Goal: Task Accomplishment & Management: Use online tool/utility

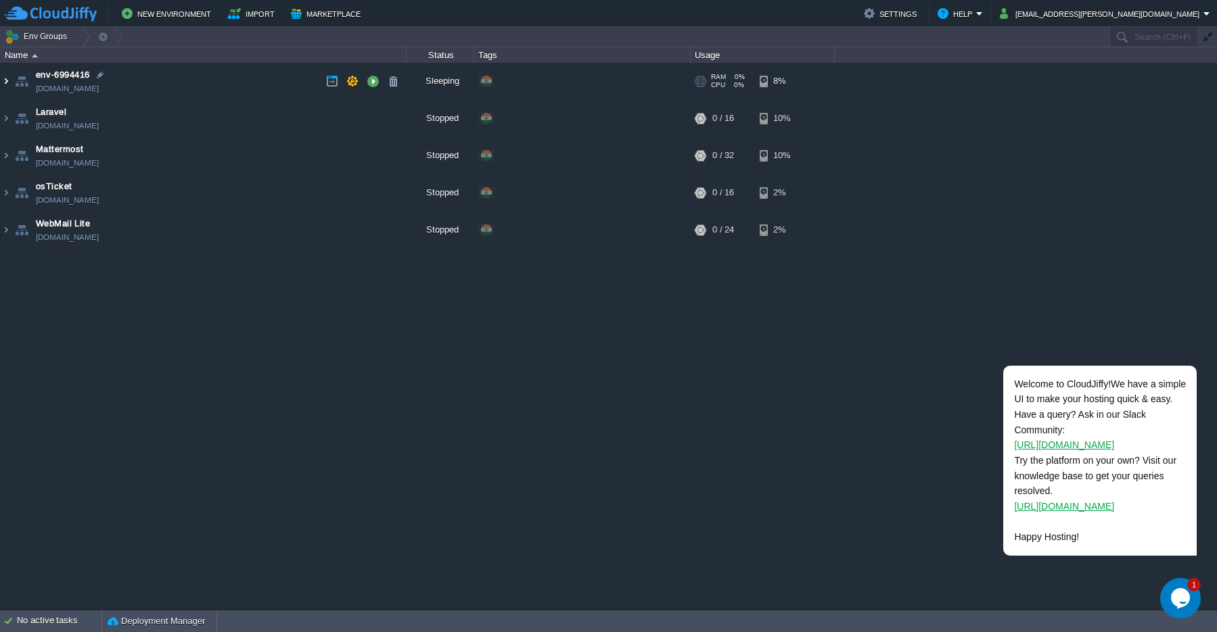
click at [9, 81] on img at bounding box center [6, 81] width 11 height 37
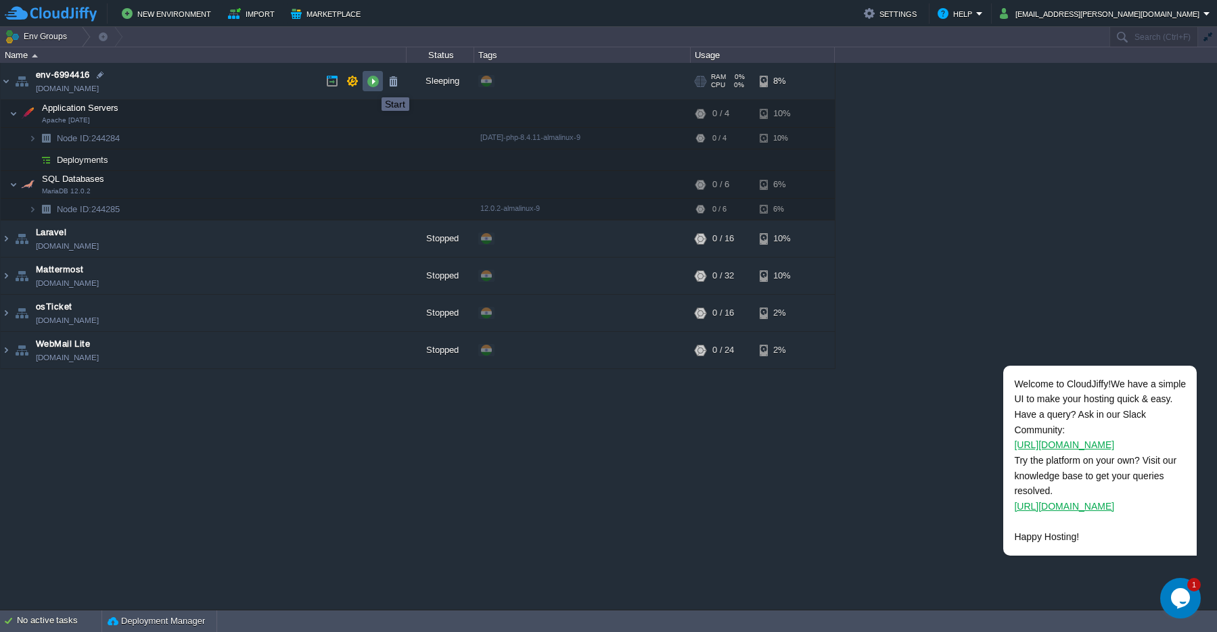
click at [371, 85] on button "button" at bounding box center [373, 81] width 12 height 12
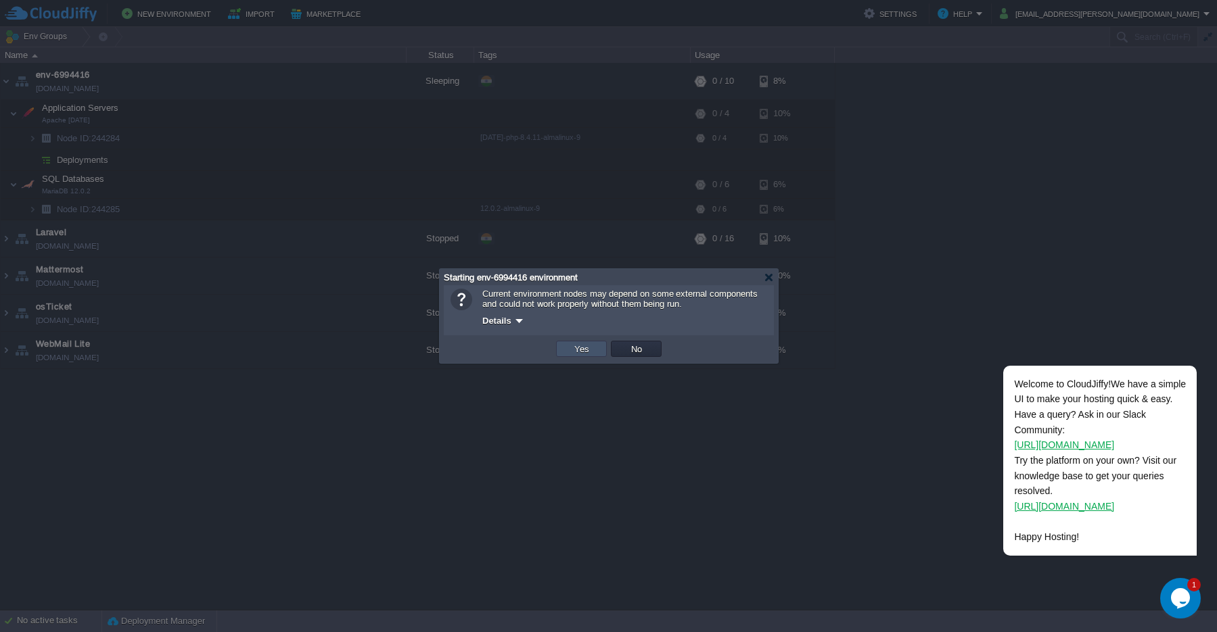
click at [581, 354] on button "Yes" at bounding box center [581, 349] width 23 height 12
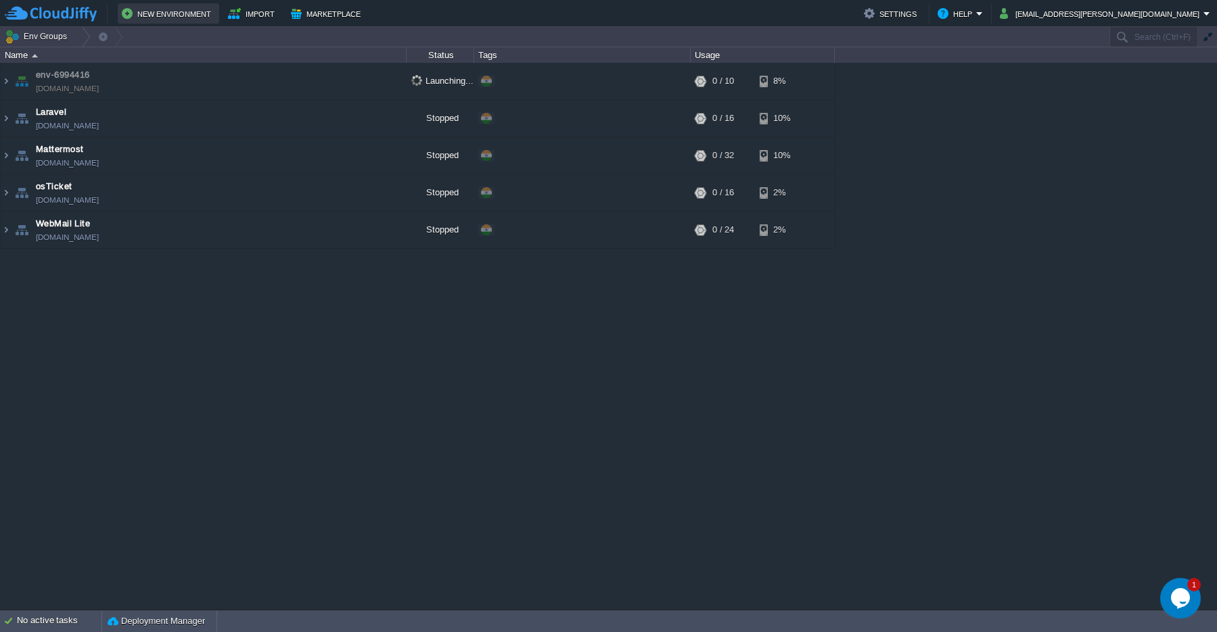
click at [136, 16] on button "New Environment" at bounding box center [168, 13] width 93 height 16
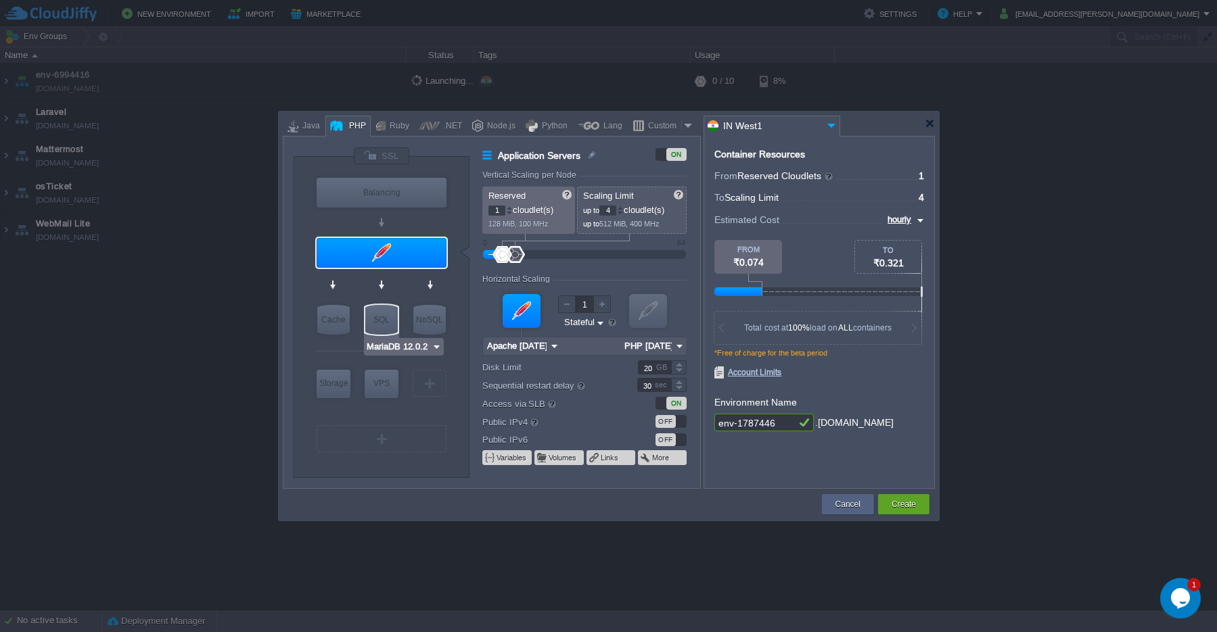
click at [381, 322] on div "SQL" at bounding box center [381, 320] width 32 height 30
type input "SQL Databases"
type input "4"
type input "6"
type input "MariaDB 12.0.2"
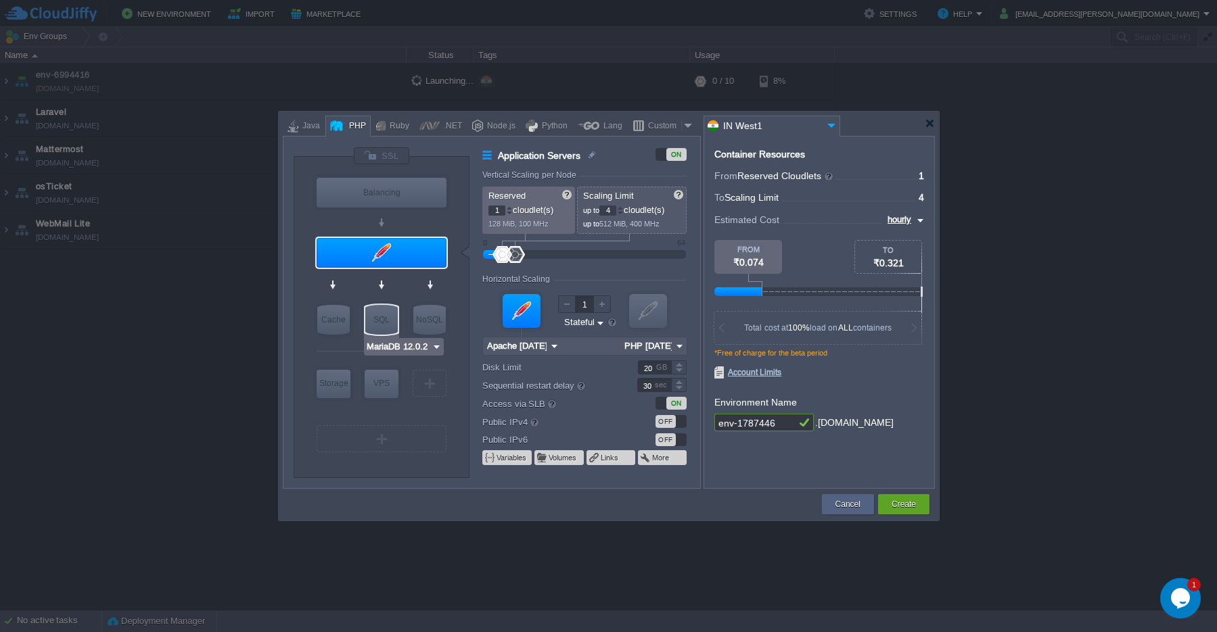
type input "12.0.2-almalinux-9"
type input "Stateless"
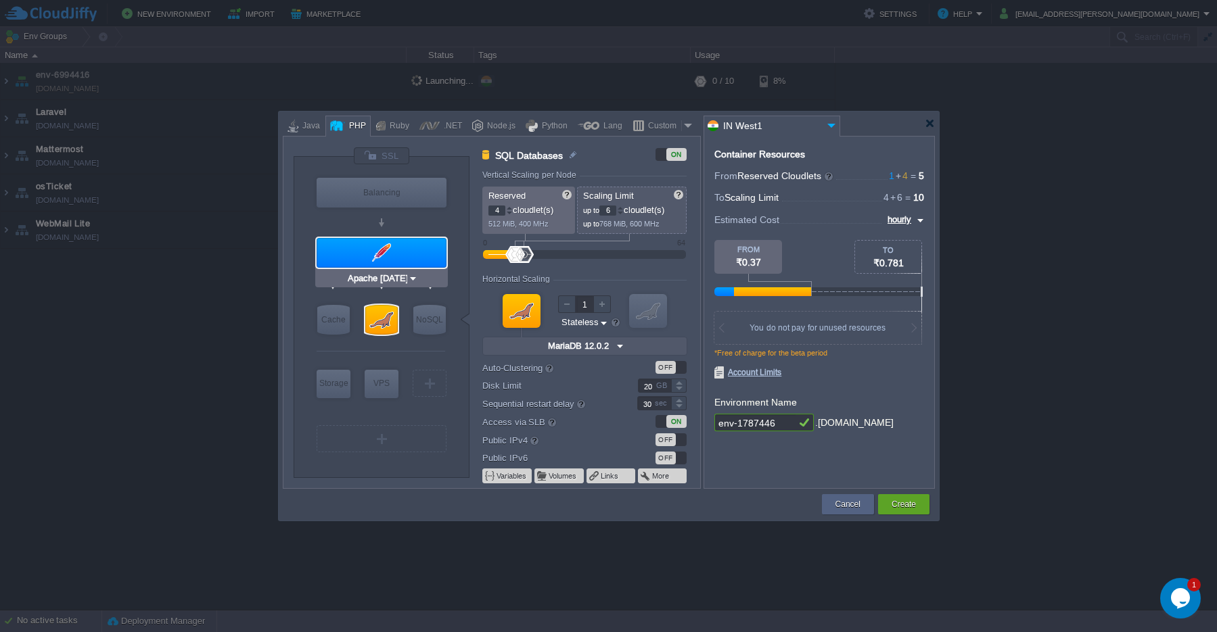
type input "NGINX 1.28.0"
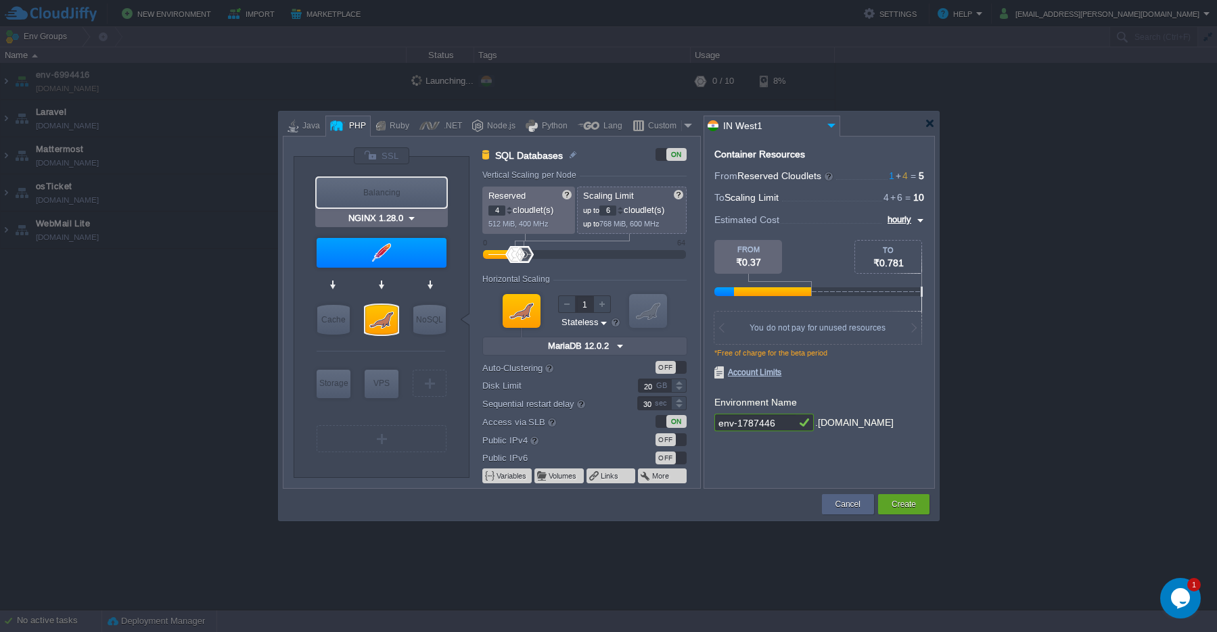
click at [376, 196] on div "Balancing" at bounding box center [381, 193] width 130 height 30
type input "Load Balancer"
type input "1"
type input "4"
type input "NGINX 1.28.0"
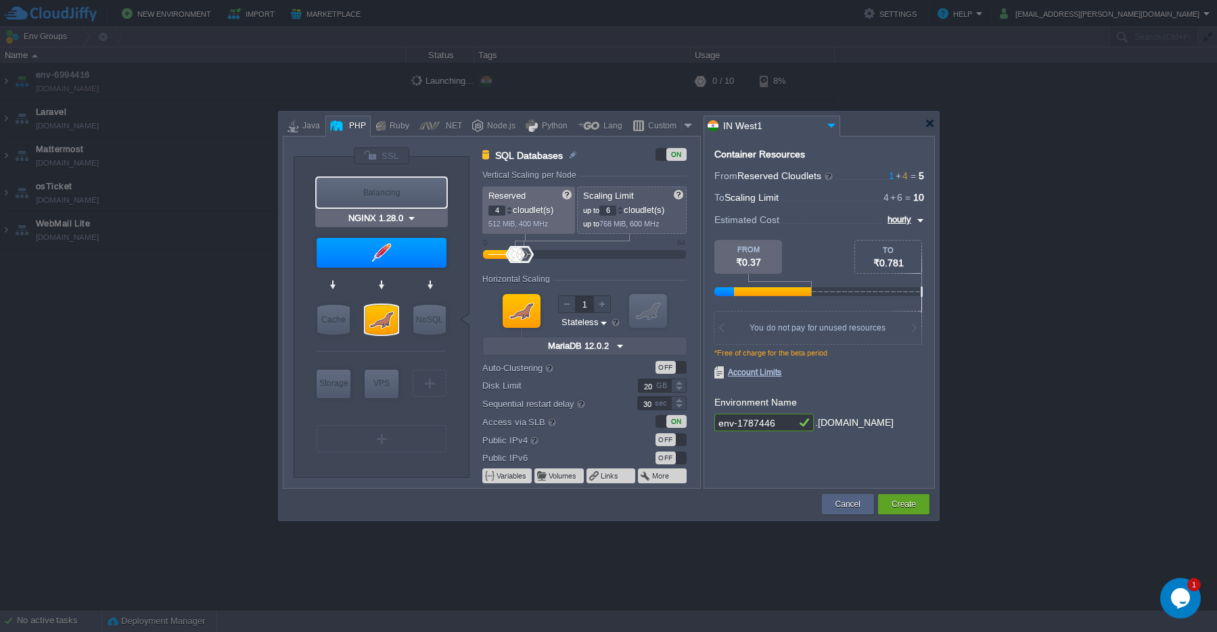
type input "1.28.0-almalinux-9"
type input "Stateful"
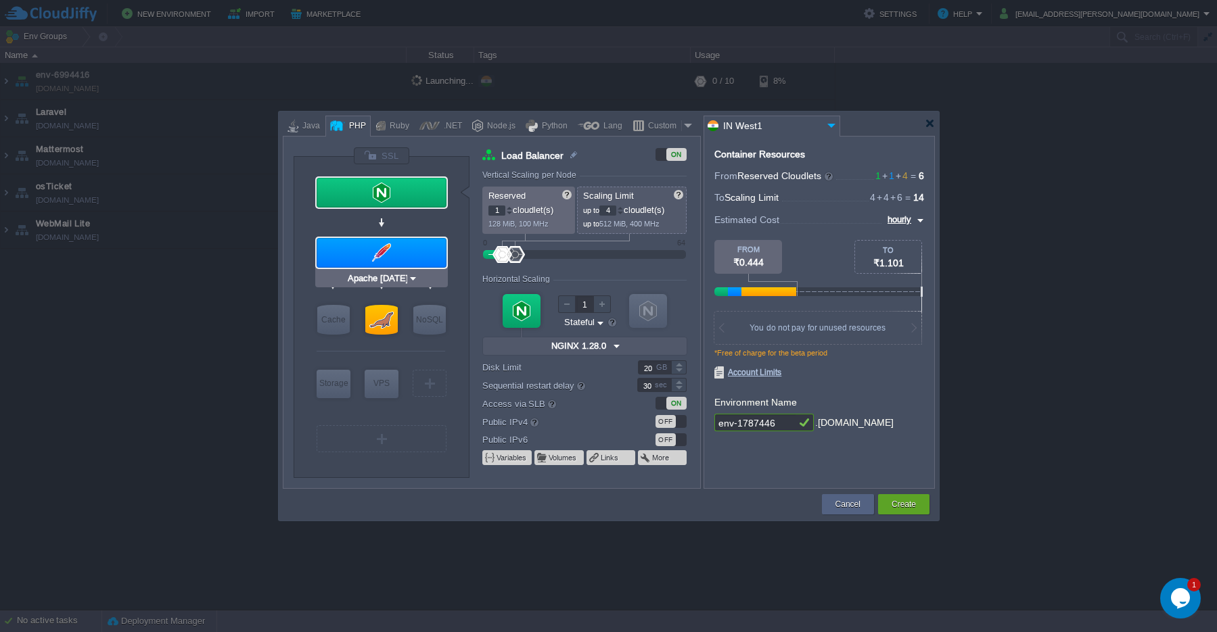
type input "MariaDB 12.0.2"
click at [905, 510] on button "Create" at bounding box center [903, 505] width 24 height 14
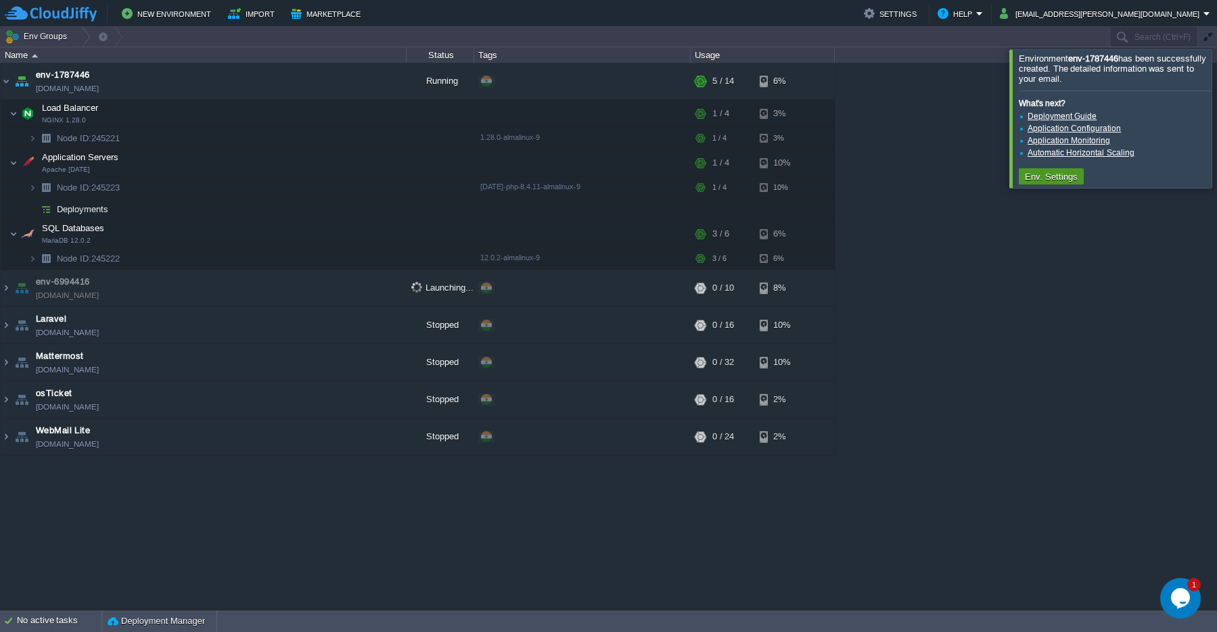
click at [1059, 177] on button "Env. Settings" at bounding box center [1050, 176] width 61 height 12
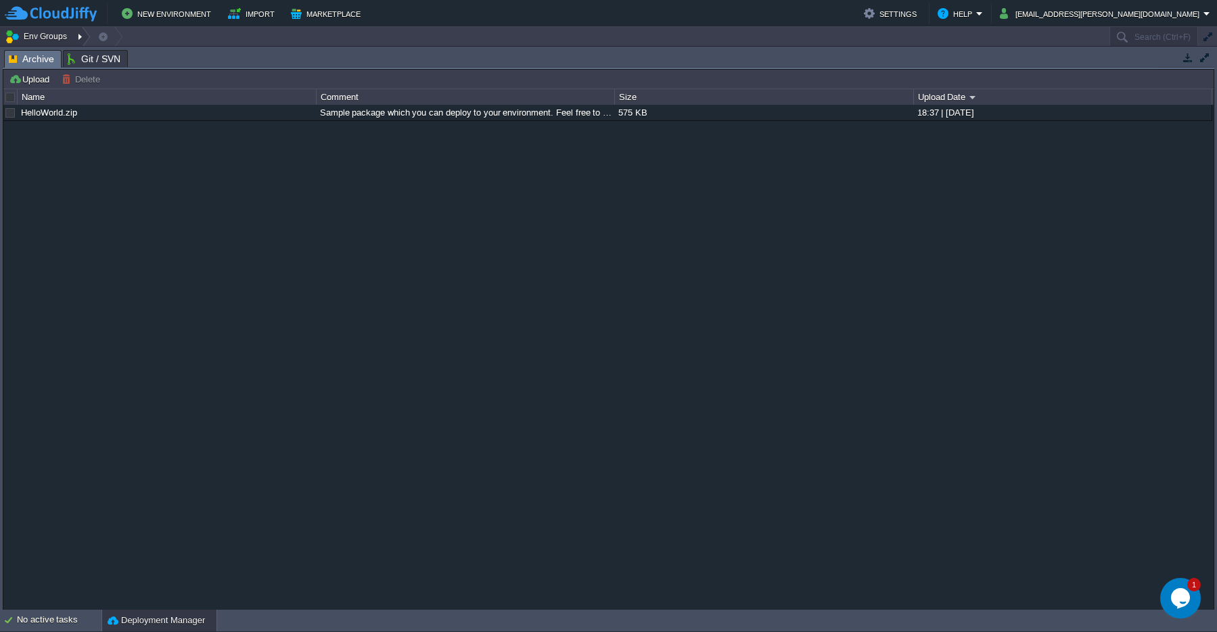
click at [28, 39] on button "Env Groups" at bounding box center [38, 36] width 67 height 19
click at [64, 38] on button "Env Groups" at bounding box center [38, 36] width 67 height 19
click at [62, 14] on img at bounding box center [51, 13] width 92 height 17
click at [61, 629] on div "No active tasks" at bounding box center [59, 621] width 85 height 22
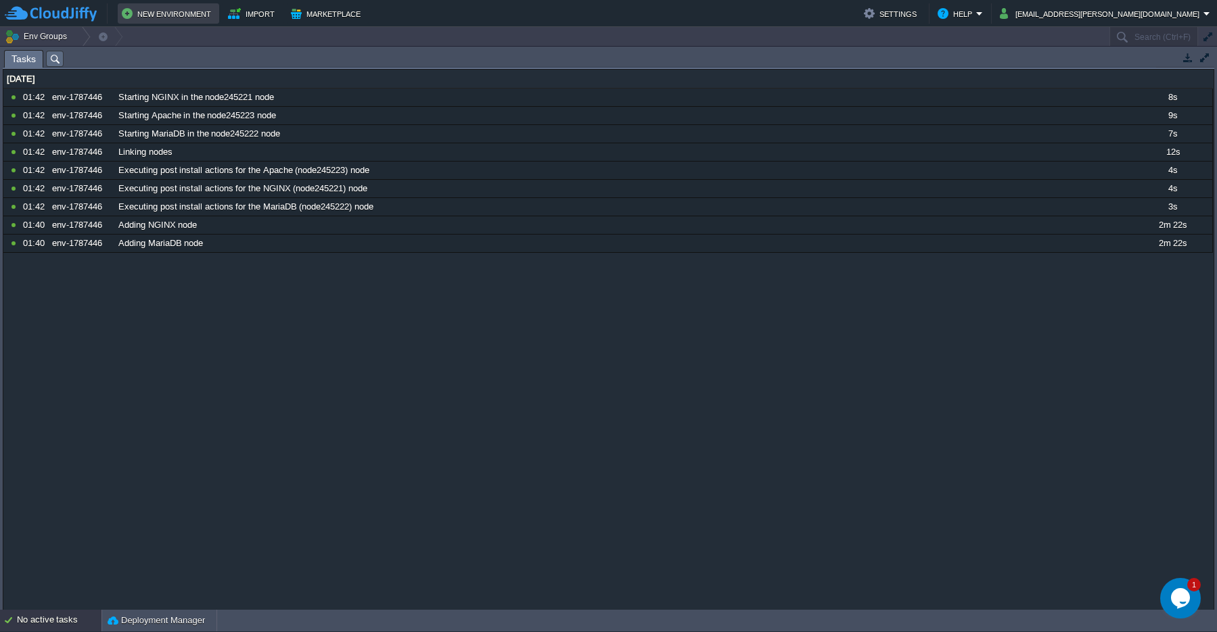
click at [144, 18] on button "New Environment" at bounding box center [168, 13] width 93 height 16
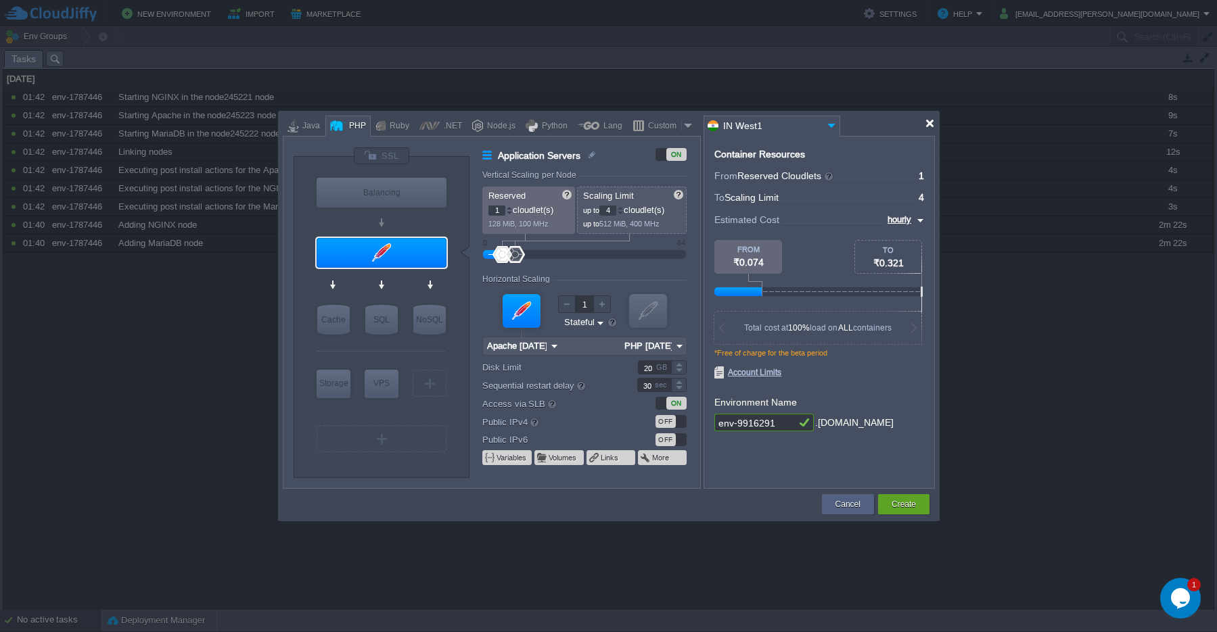
click at [928, 127] on div at bounding box center [929, 123] width 10 height 10
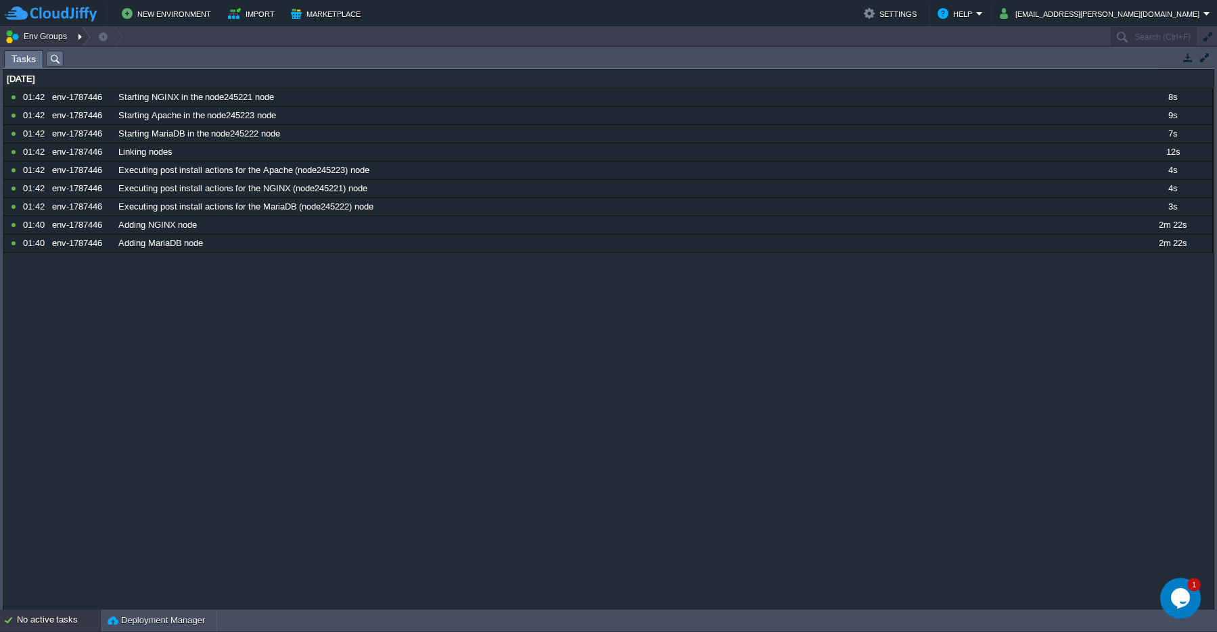
click at [80, 39] on div at bounding box center [81, 37] width 18 height 20
click at [78, 39] on div at bounding box center [81, 37] width 18 height 20
click at [11, 39] on button "Env Groups" at bounding box center [38, 36] width 67 height 19
click at [327, 18] on button "Marketplace" at bounding box center [328, 13] width 74 height 16
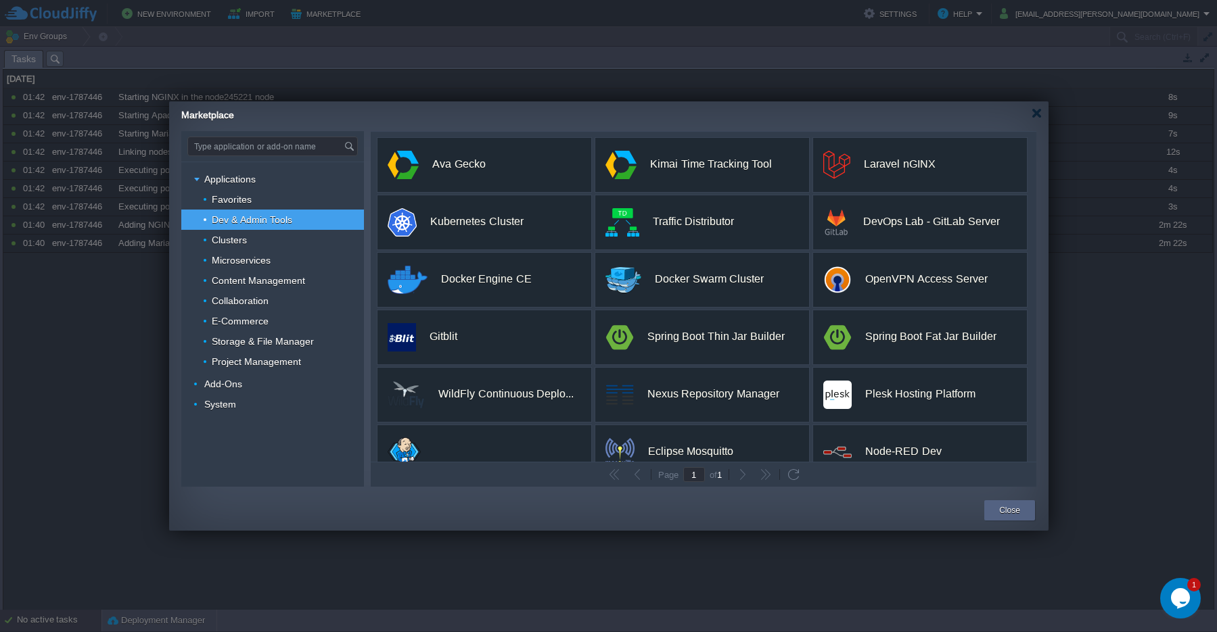
click at [255, 12] on div at bounding box center [608, 316] width 1217 height 632
click at [1017, 511] on button "Close" at bounding box center [1009, 511] width 21 height 14
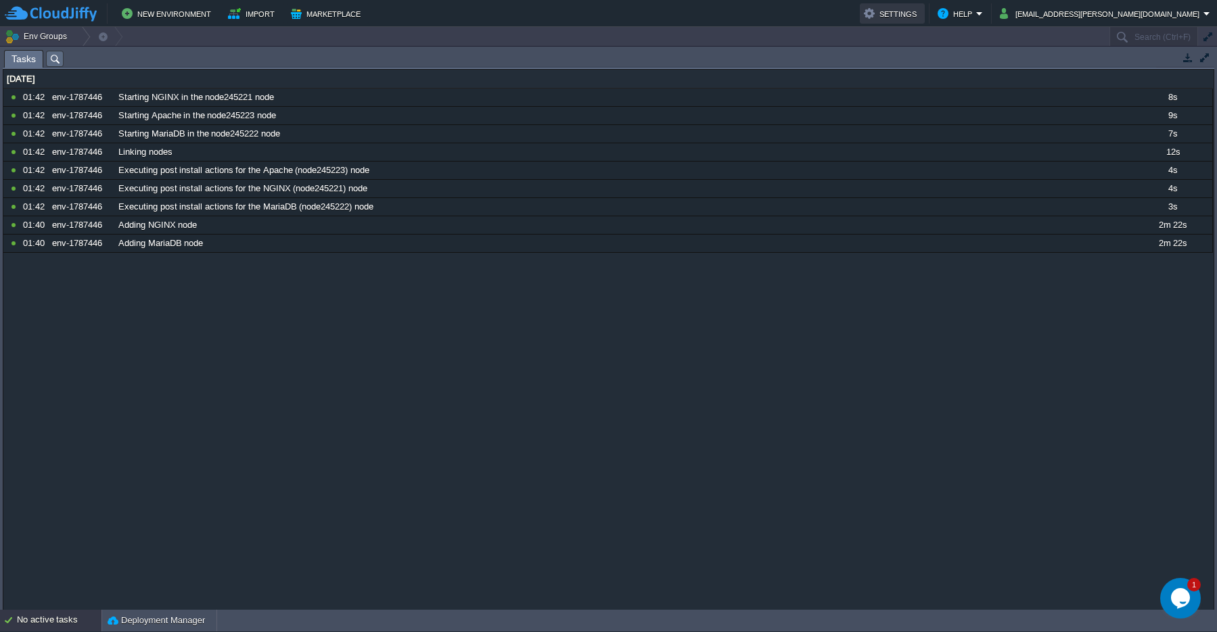
click at [920, 16] on button "Settings" at bounding box center [892, 13] width 57 height 16
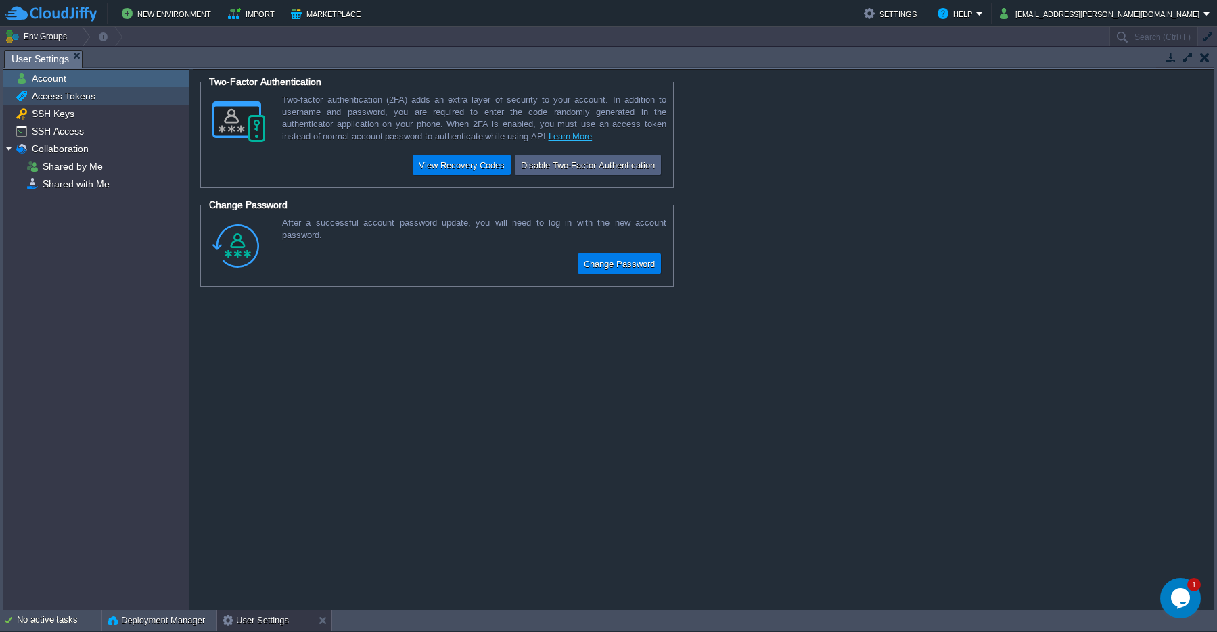
click at [66, 99] on span "Access Tokens" at bounding box center [63, 96] width 68 height 12
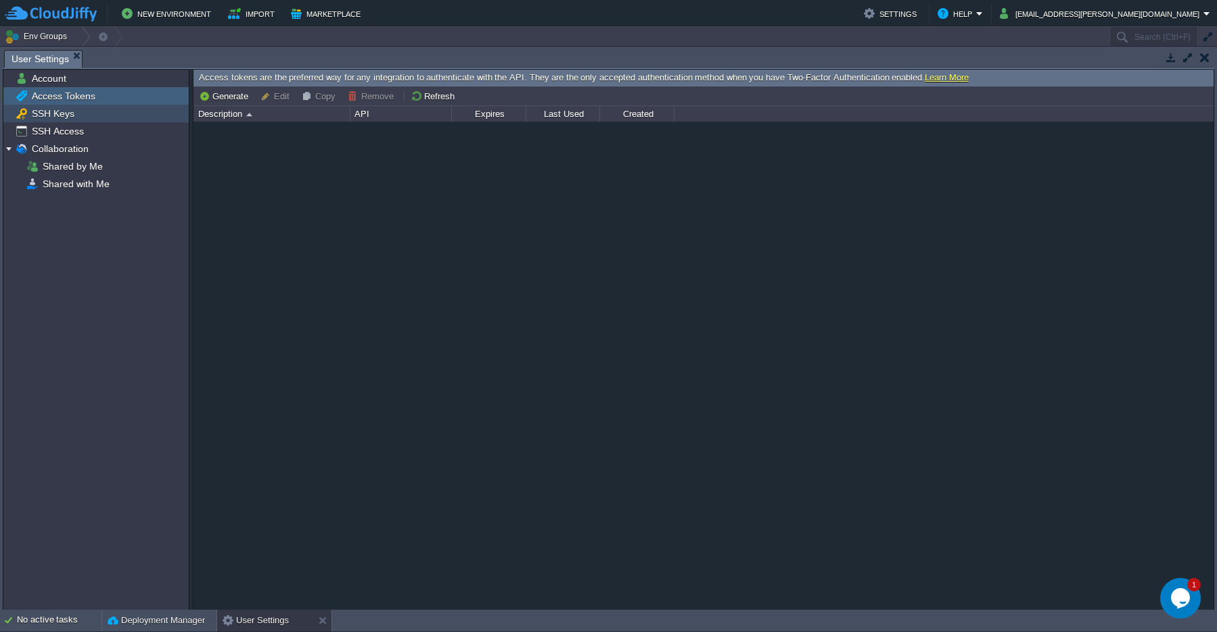
click at [54, 116] on span "SSH Keys" at bounding box center [52, 114] width 47 height 12
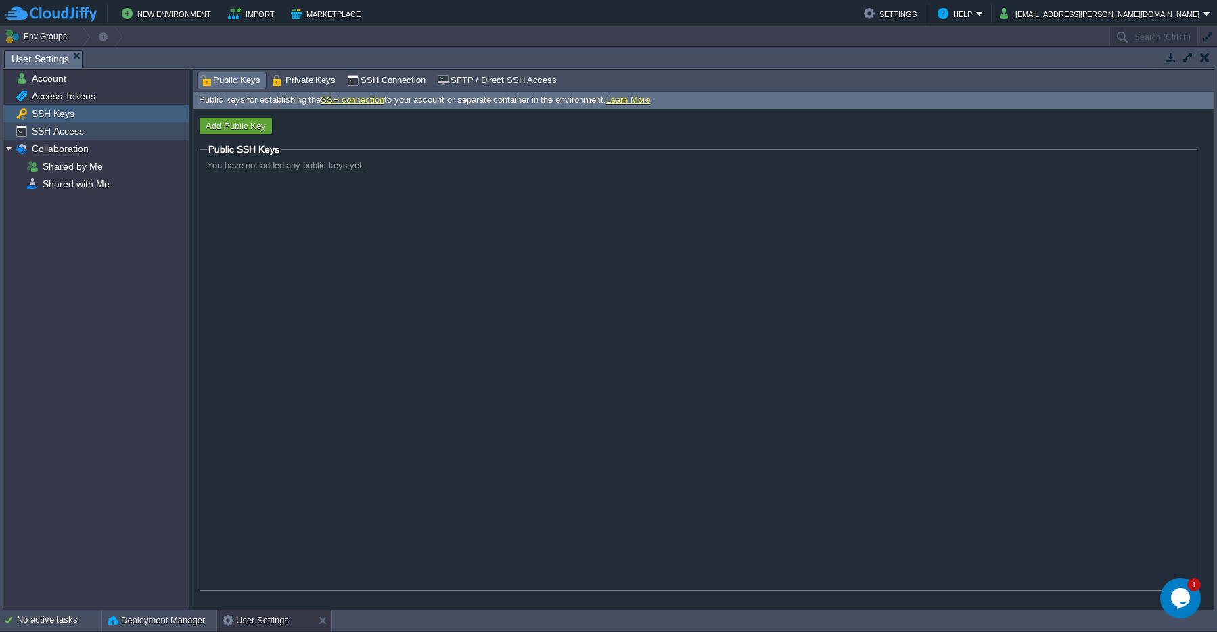
click at [50, 133] on span "SSH Access" at bounding box center [57, 131] width 57 height 12
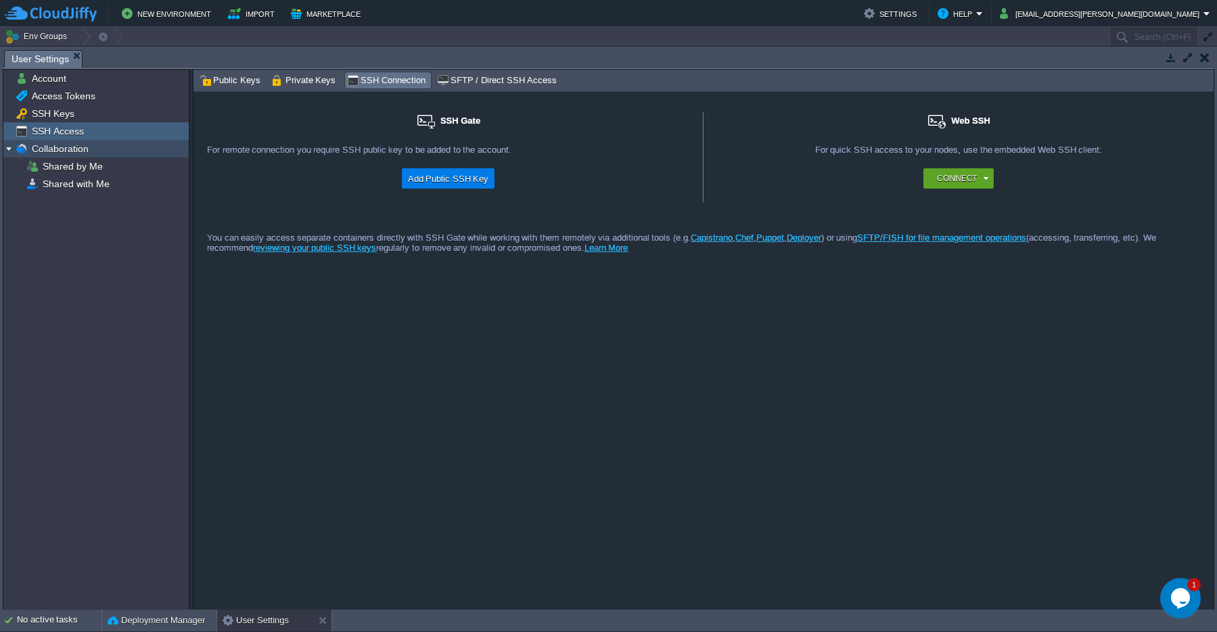
click at [53, 156] on div "Collaboration" at bounding box center [95, 149] width 185 height 18
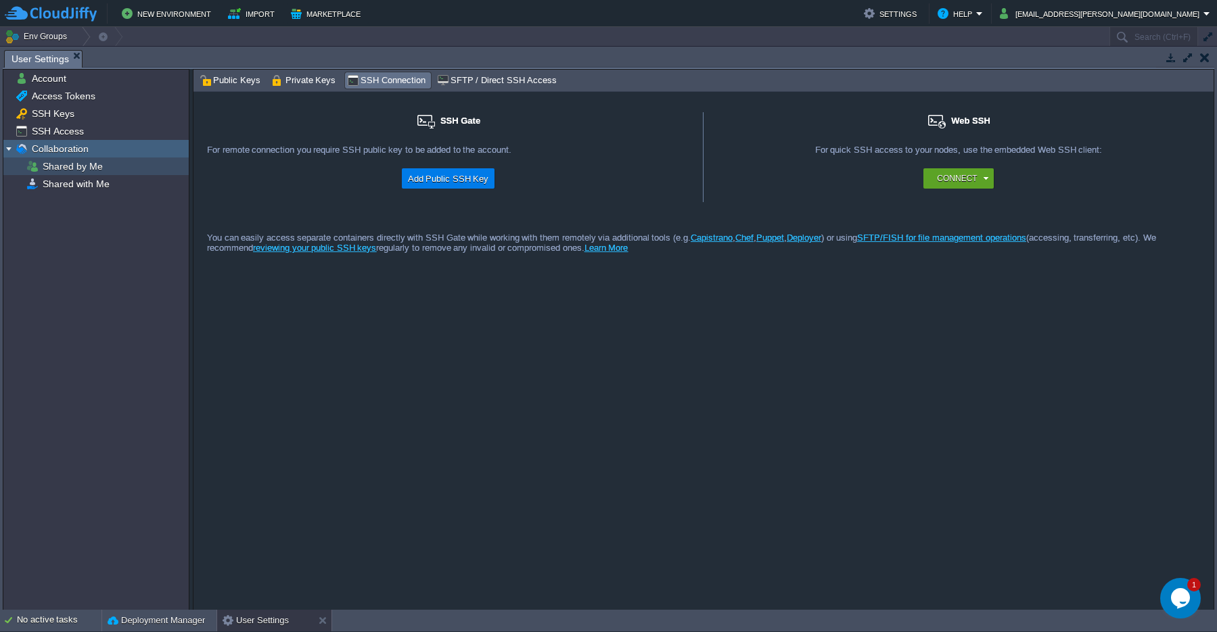
click at [63, 174] on div "Shared by Me" at bounding box center [95, 167] width 185 height 18
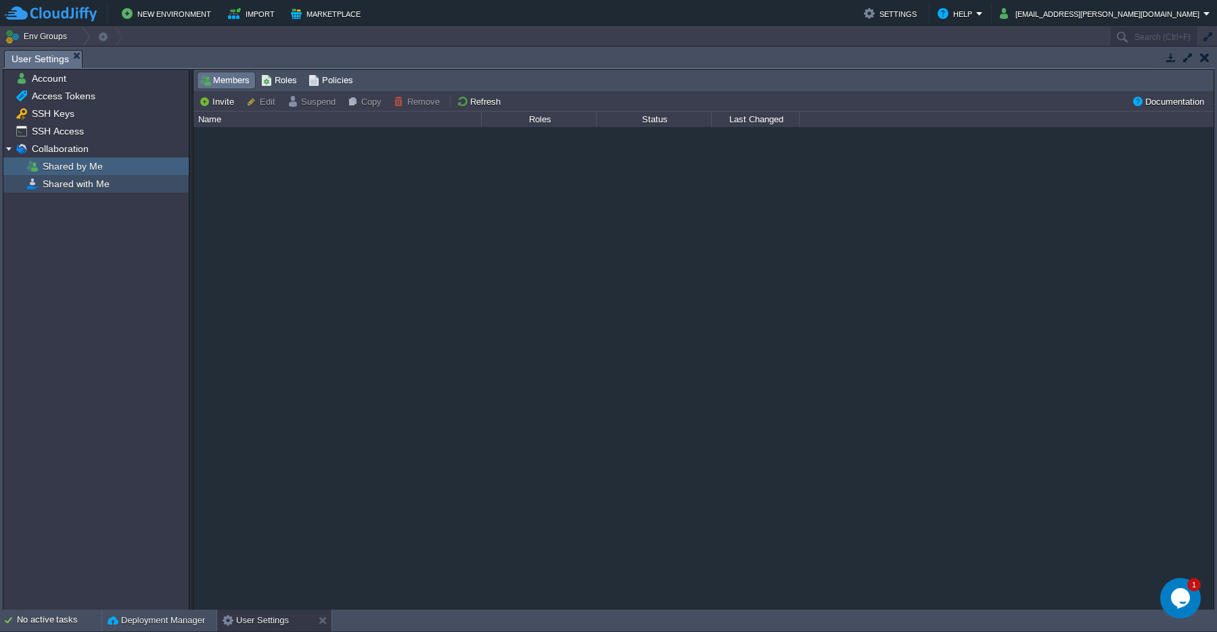
click at [67, 188] on span "Shared with Me" at bounding box center [76, 184] width 72 height 12
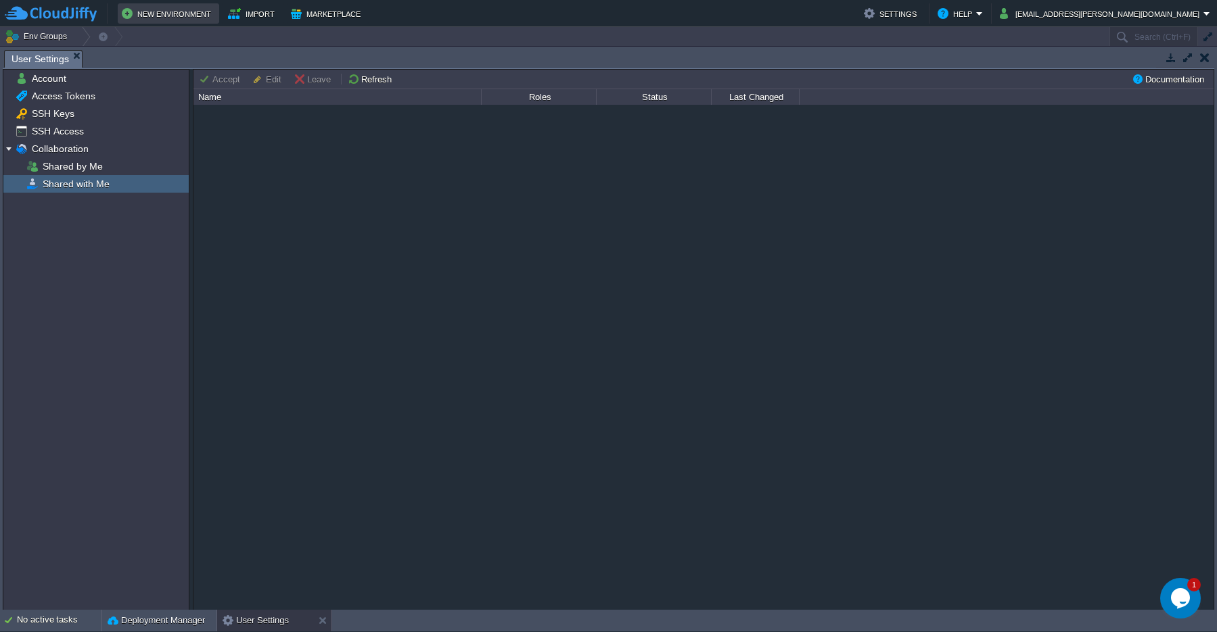
click at [169, 19] on button "New Environment" at bounding box center [168, 13] width 93 height 16
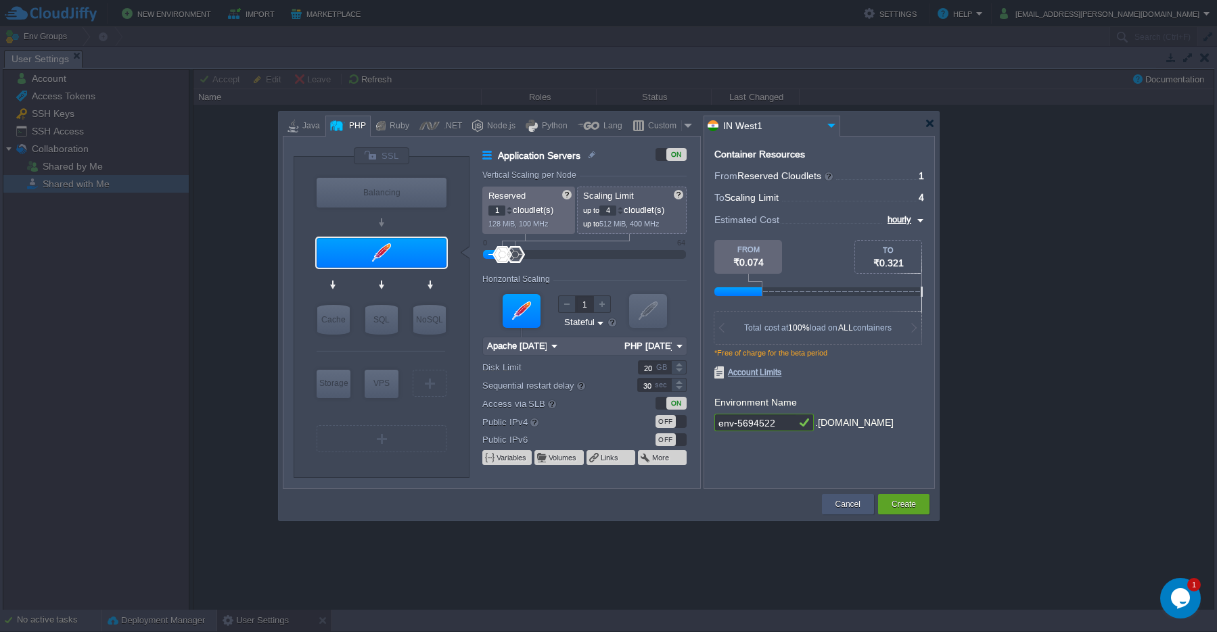
click at [843, 513] on div "Cancel" at bounding box center [848, 504] width 32 height 20
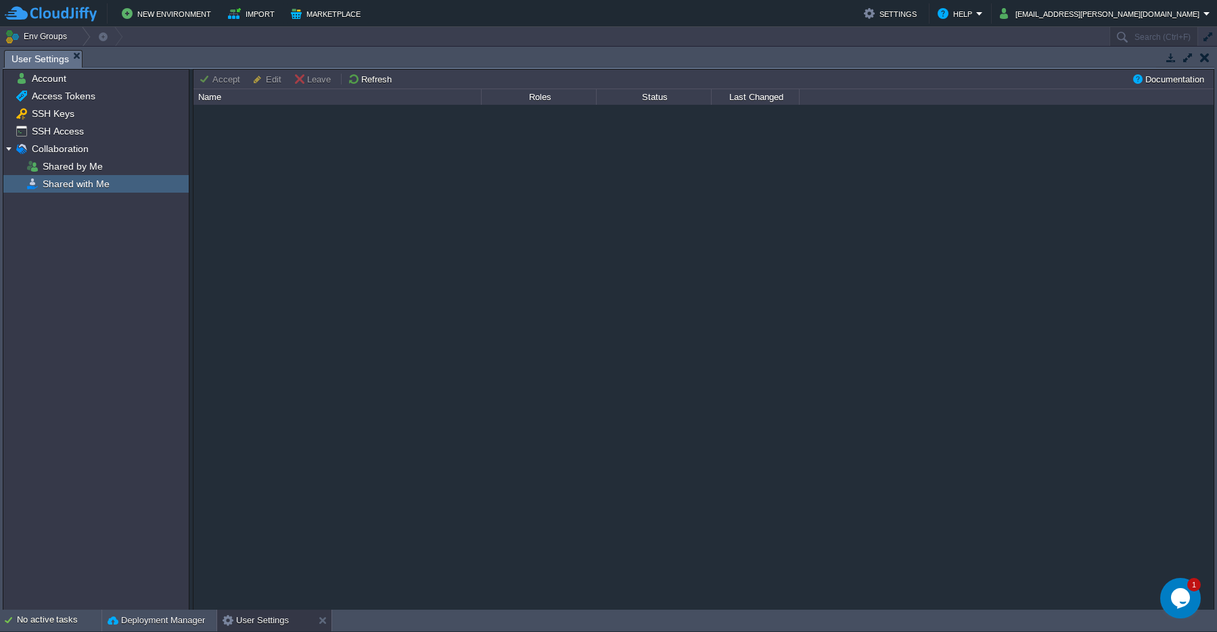
click at [1202, 61] on button "button" at bounding box center [1204, 57] width 9 height 12
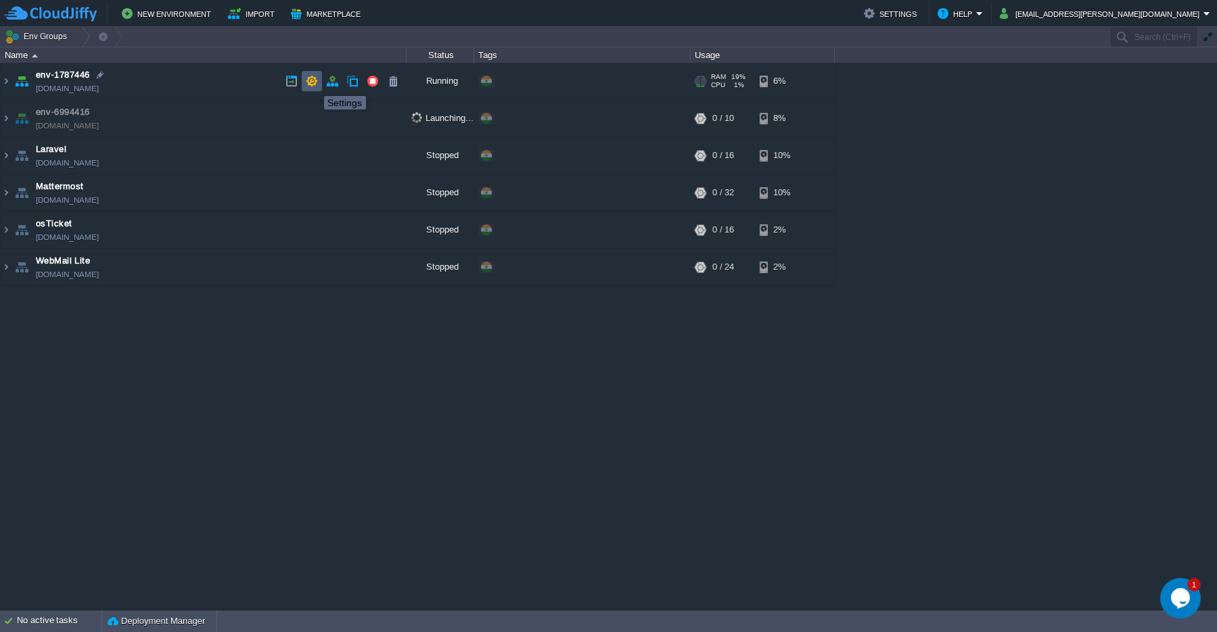
click at [313, 83] on button "button" at bounding box center [312, 81] width 12 height 12
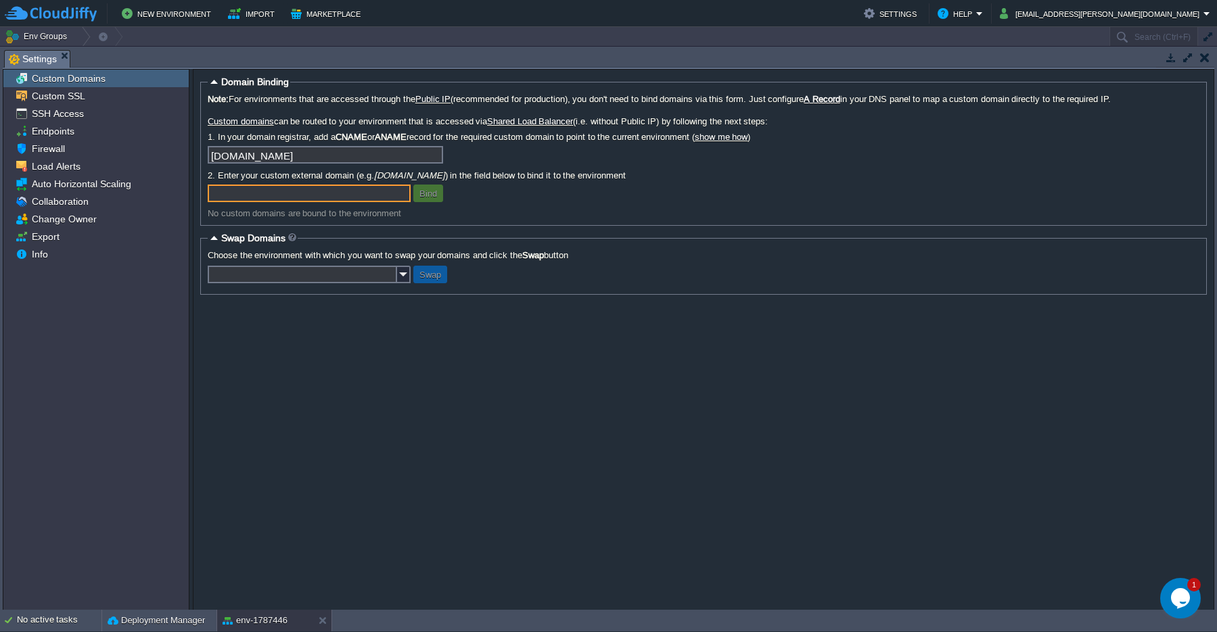
click at [1209, 55] on td at bounding box center [1204, 57] width 17 height 16
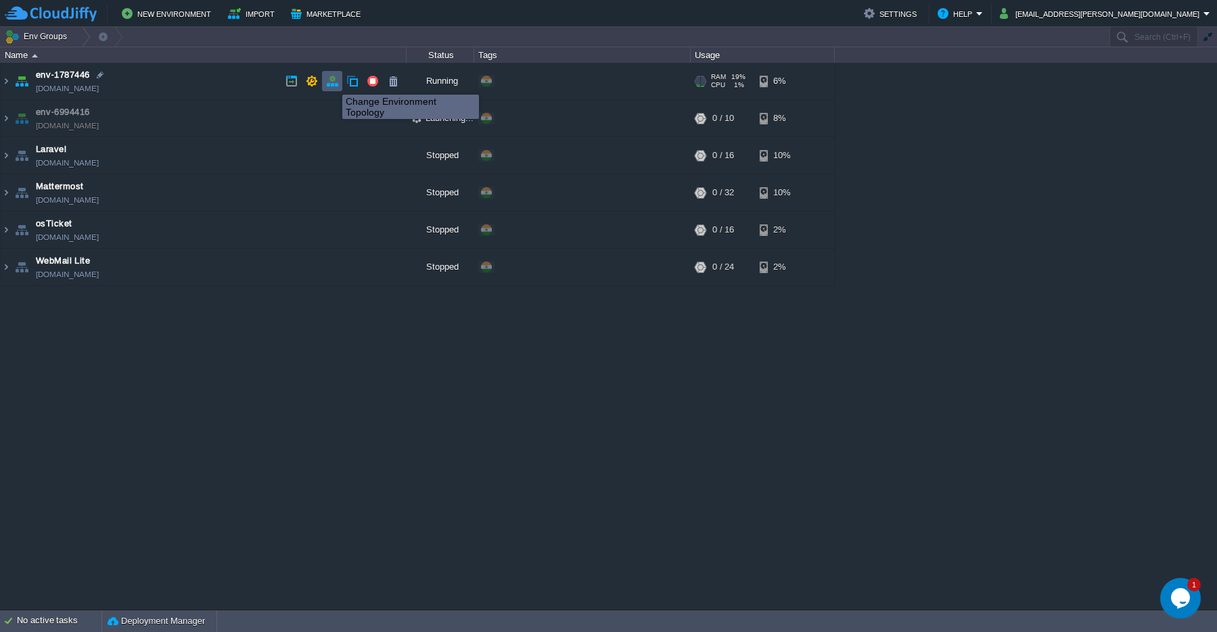
click at [332, 83] on button "button" at bounding box center [332, 81] width 12 height 12
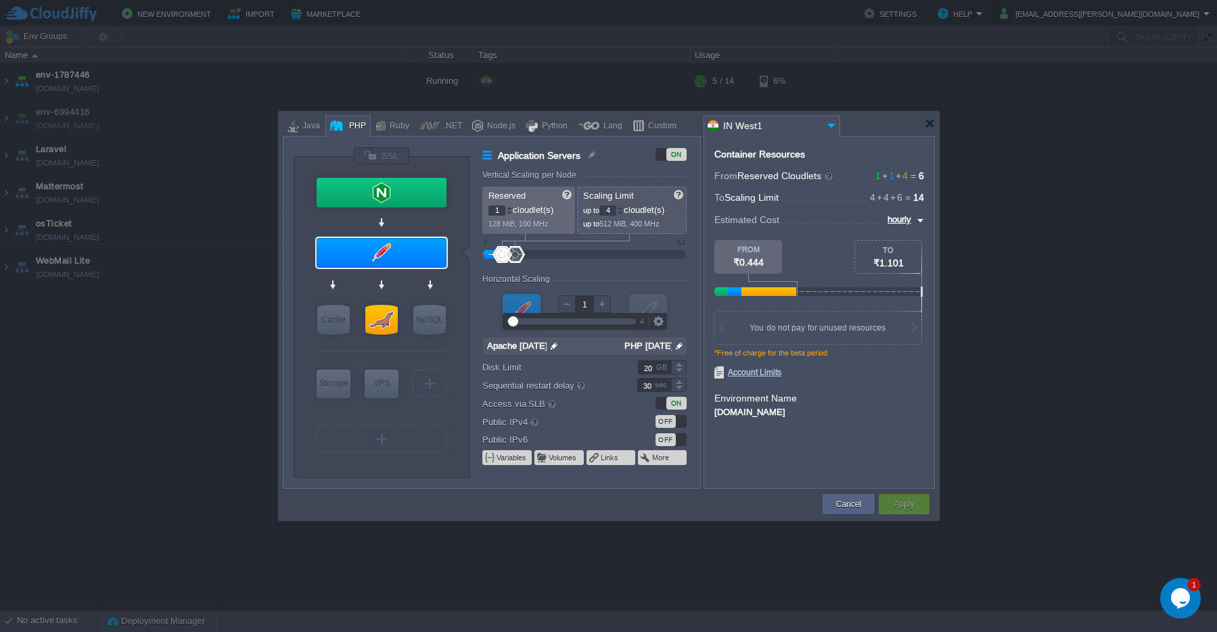
drag, startPoint x: 588, startPoint y: 306, endPoint x: 580, endPoint y: 304, distance: 9.0
click at [580, 304] on input "1" at bounding box center [584, 305] width 18 height 18
type input "NGINX 1.28.0"
click at [845, 511] on div "Cancel" at bounding box center [848, 504] width 32 height 20
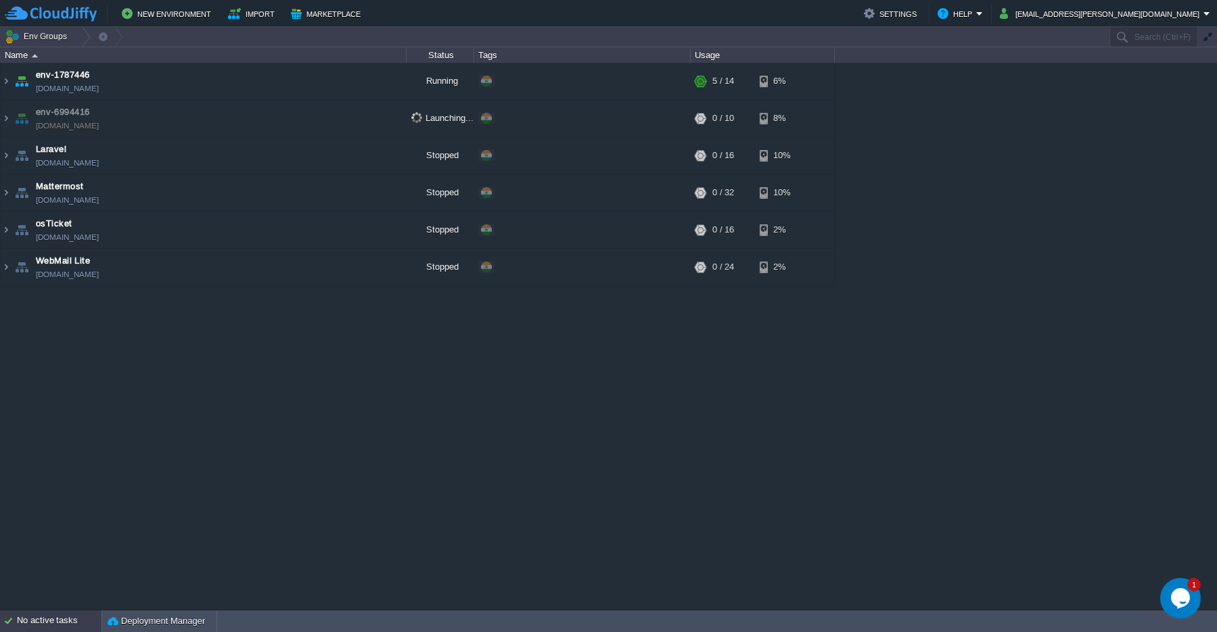
click at [32, 613] on div "No active tasks" at bounding box center [59, 622] width 85 height 22
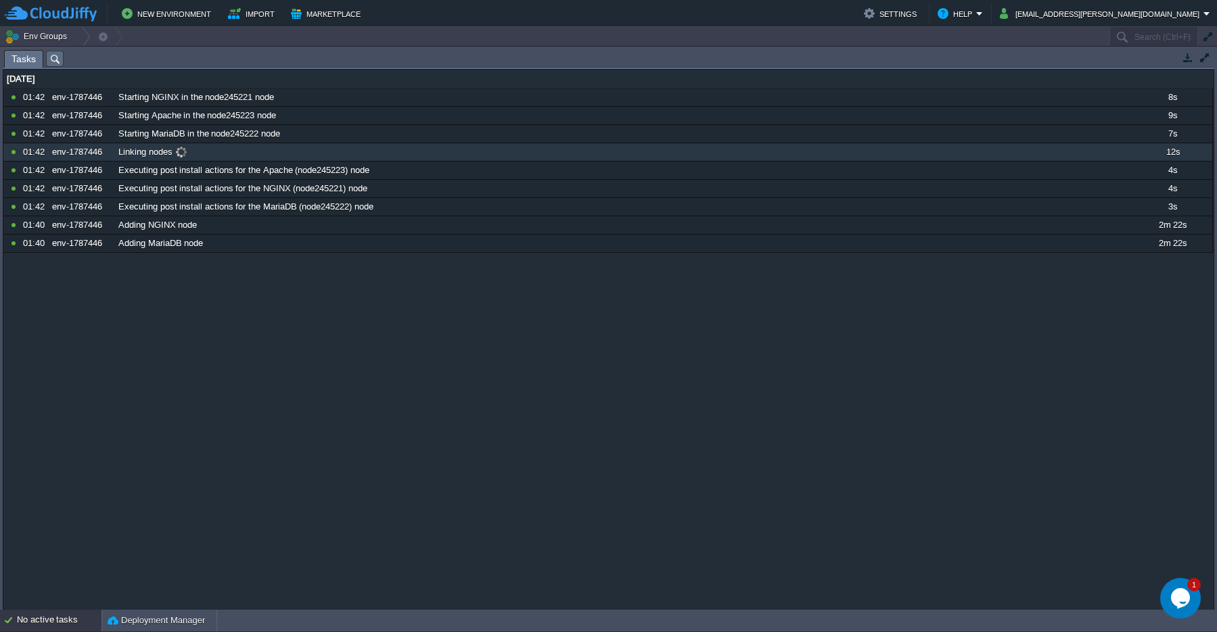
click at [182, 157] on span at bounding box center [181, 152] width 18 height 12
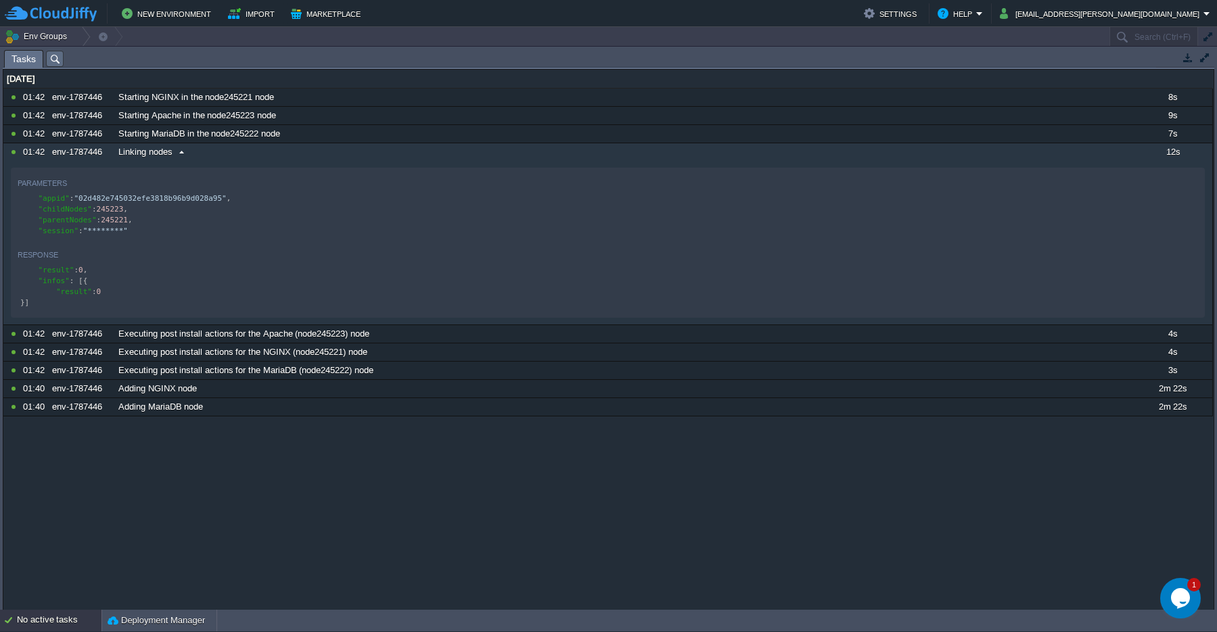
click at [182, 157] on span at bounding box center [181, 152] width 18 height 12
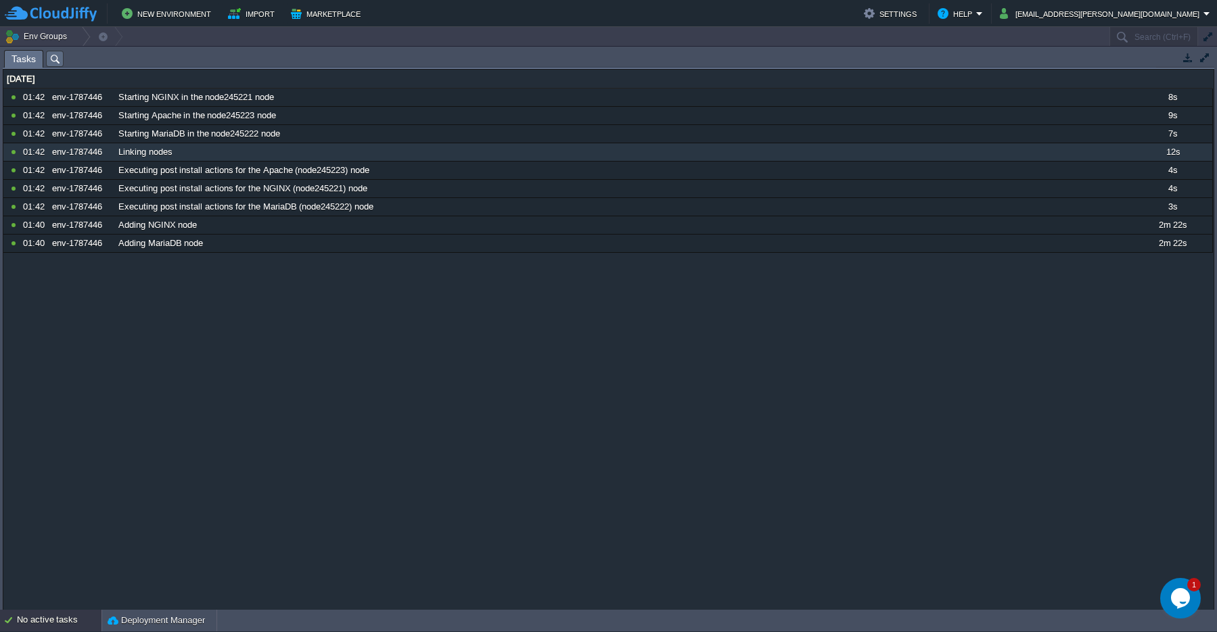
click at [53, 66] on li "Activity Log" at bounding box center [55, 59] width 18 height 16
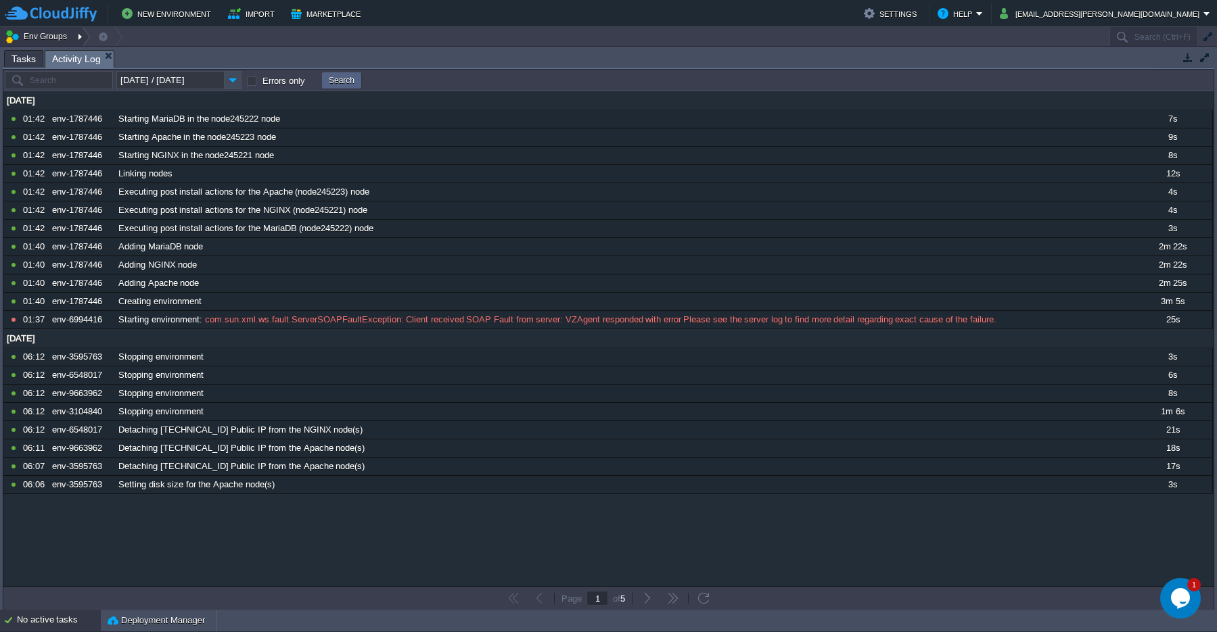
click at [45, 39] on button "Env Groups" at bounding box center [38, 36] width 67 height 19
click at [47, 37] on button "Env Groups" at bounding box center [38, 36] width 67 height 19
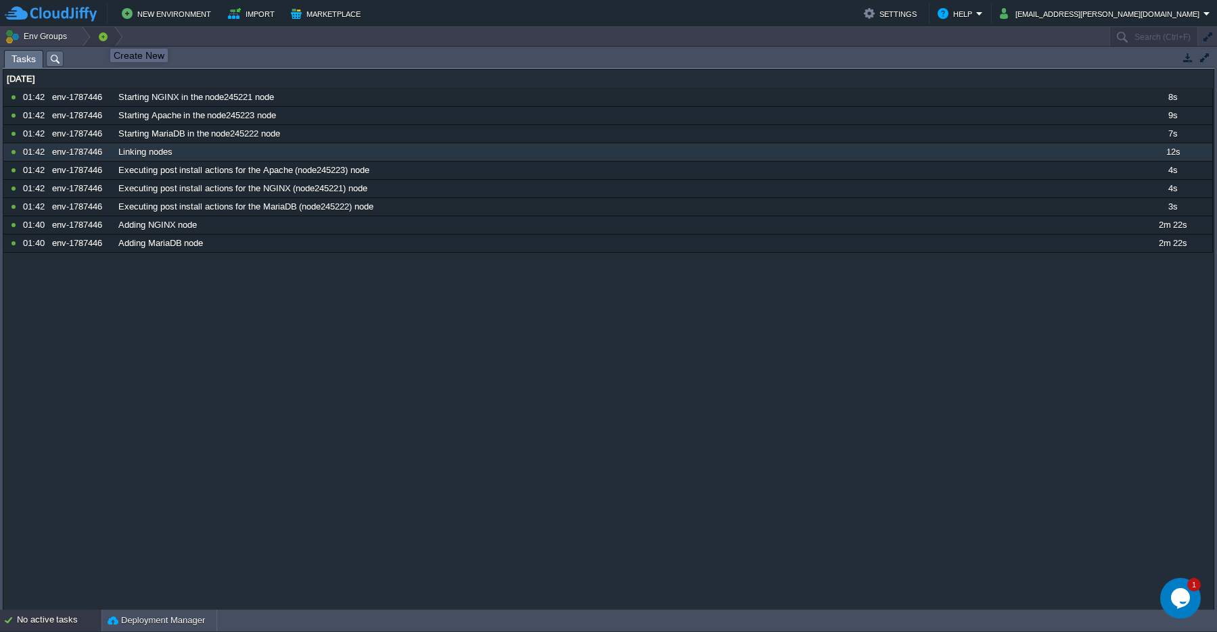
click at [101, 39] on button "button" at bounding box center [103, 36] width 12 height 19
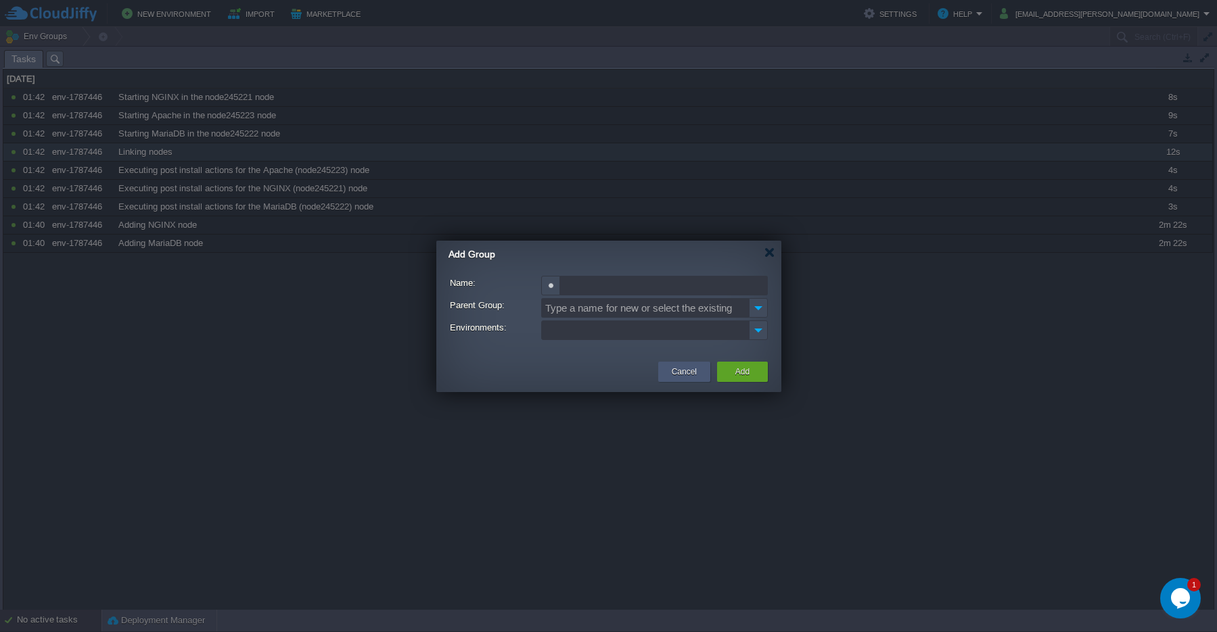
click at [675, 373] on button "Cancel" at bounding box center [683, 372] width 25 height 14
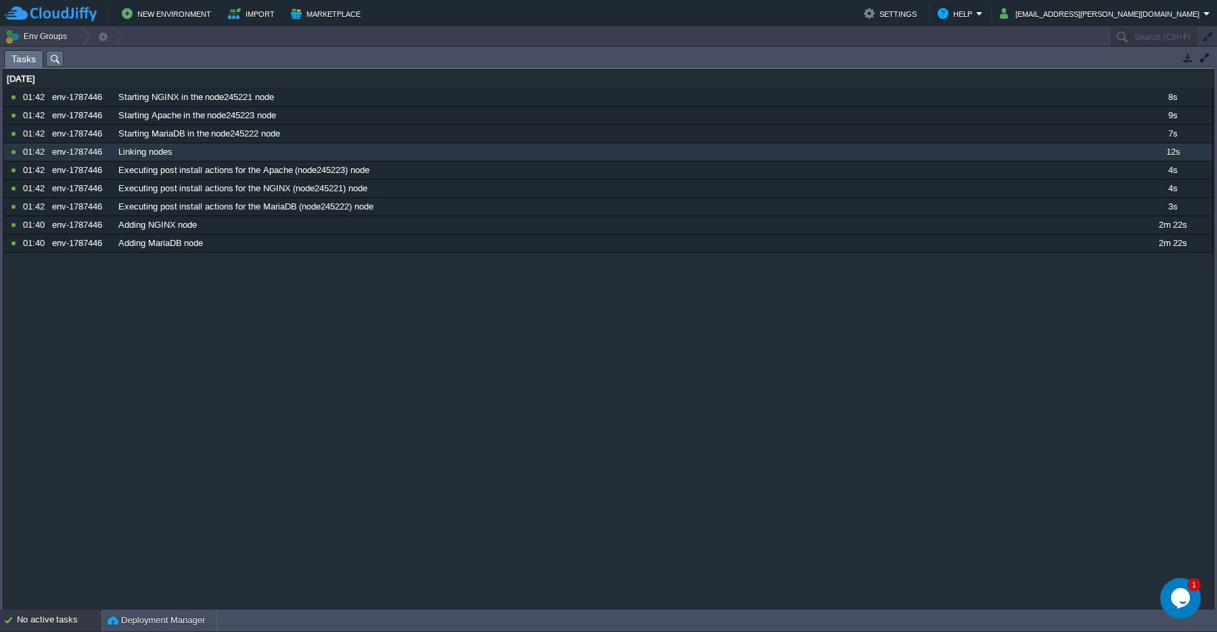
click at [16, 64] on span "Tasks" at bounding box center [23, 59] width 24 height 17
click at [14, 38] on button "Env Groups" at bounding box center [38, 36] width 67 height 19
click at [22, 41] on button "Env Groups" at bounding box center [38, 36] width 67 height 19
click at [307, 286] on div "28 Aug 2025 10729180 01:42 env-1787446 Starting NGINX in the node245221 node 8s…" at bounding box center [608, 340] width 1210 height 540
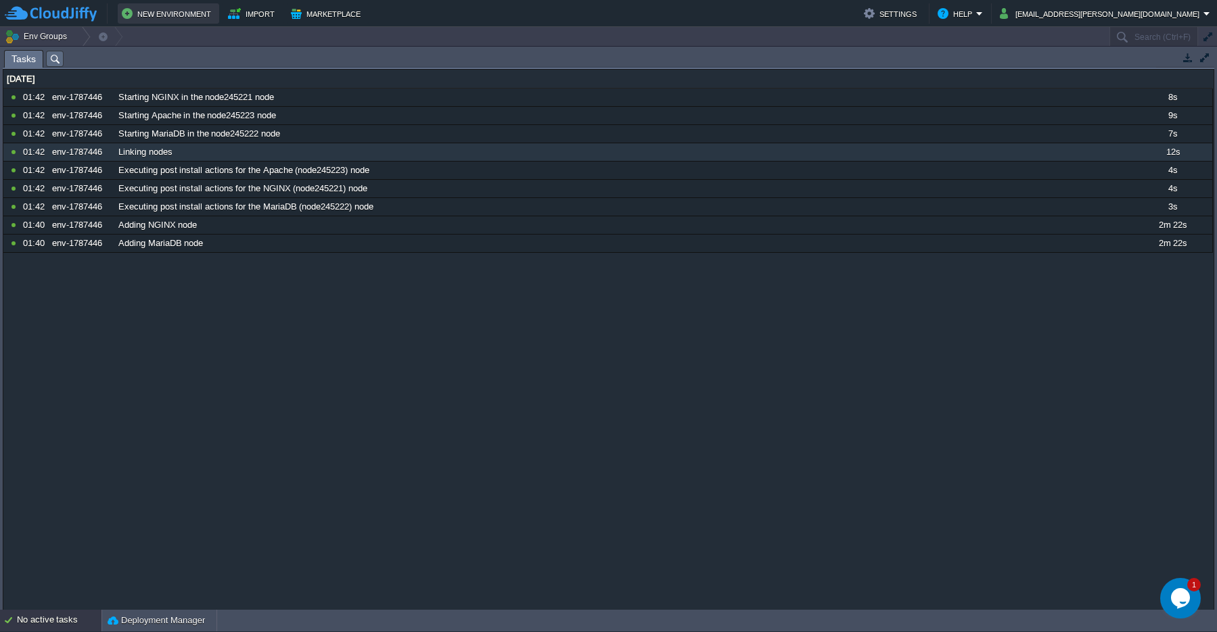
click at [167, 16] on button "New Environment" at bounding box center [168, 13] width 93 height 16
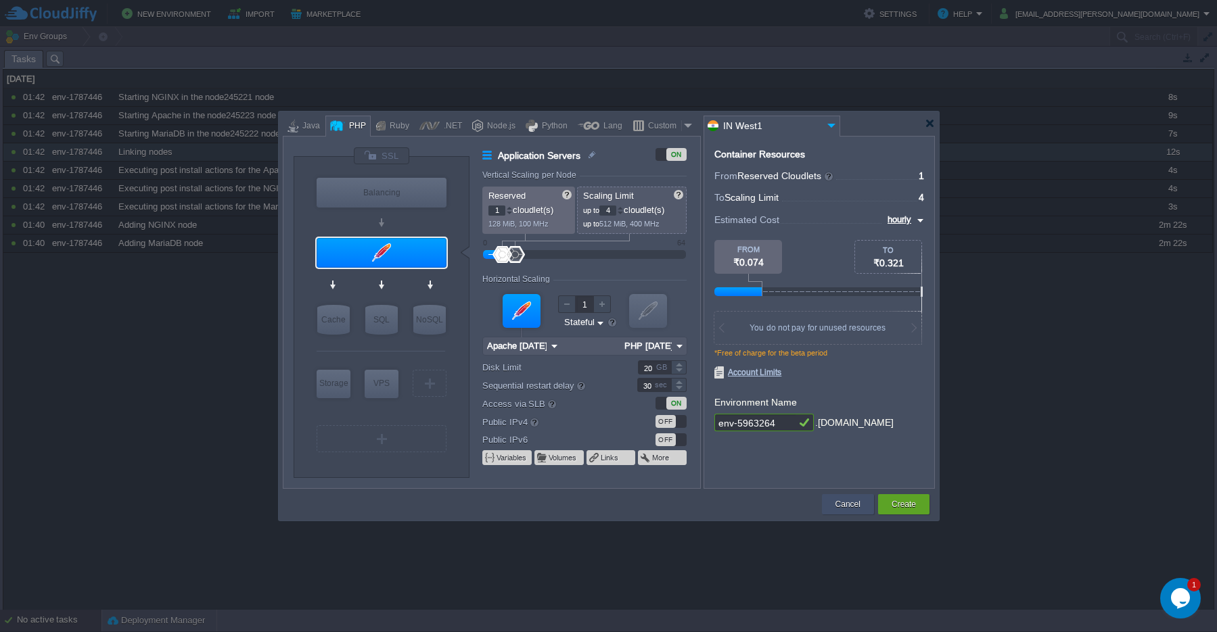
click at [839, 513] on div "Cancel" at bounding box center [848, 504] width 32 height 20
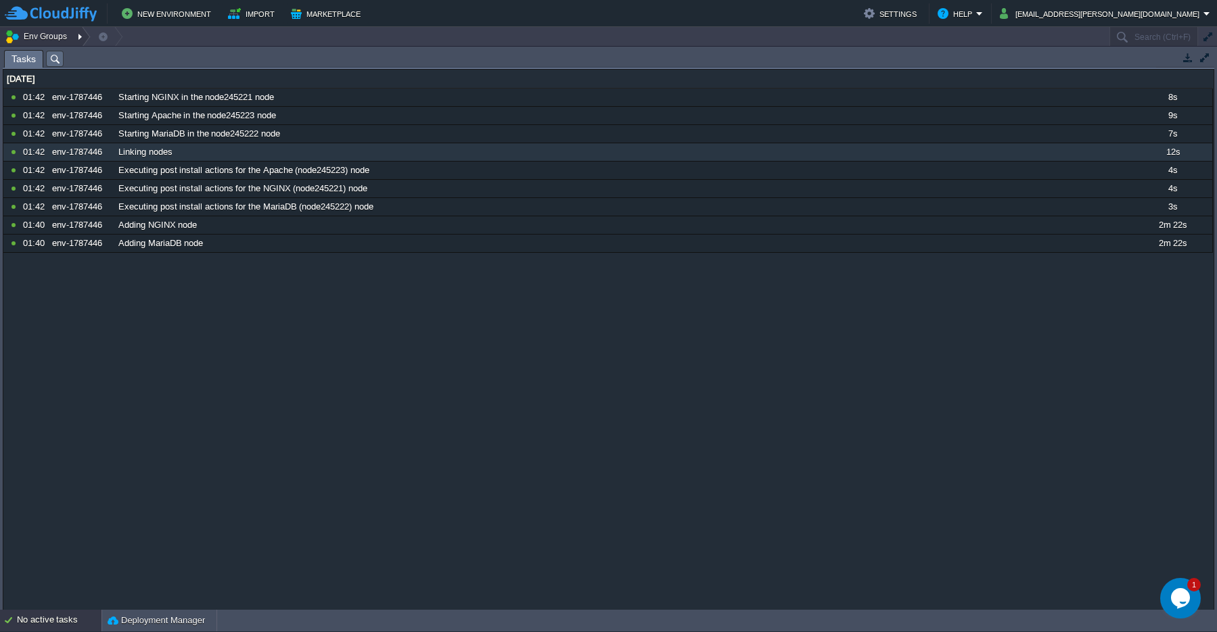
click at [76, 39] on div at bounding box center [81, 37] width 18 height 20
click at [1212, 62] on td at bounding box center [1204, 57] width 17 height 16
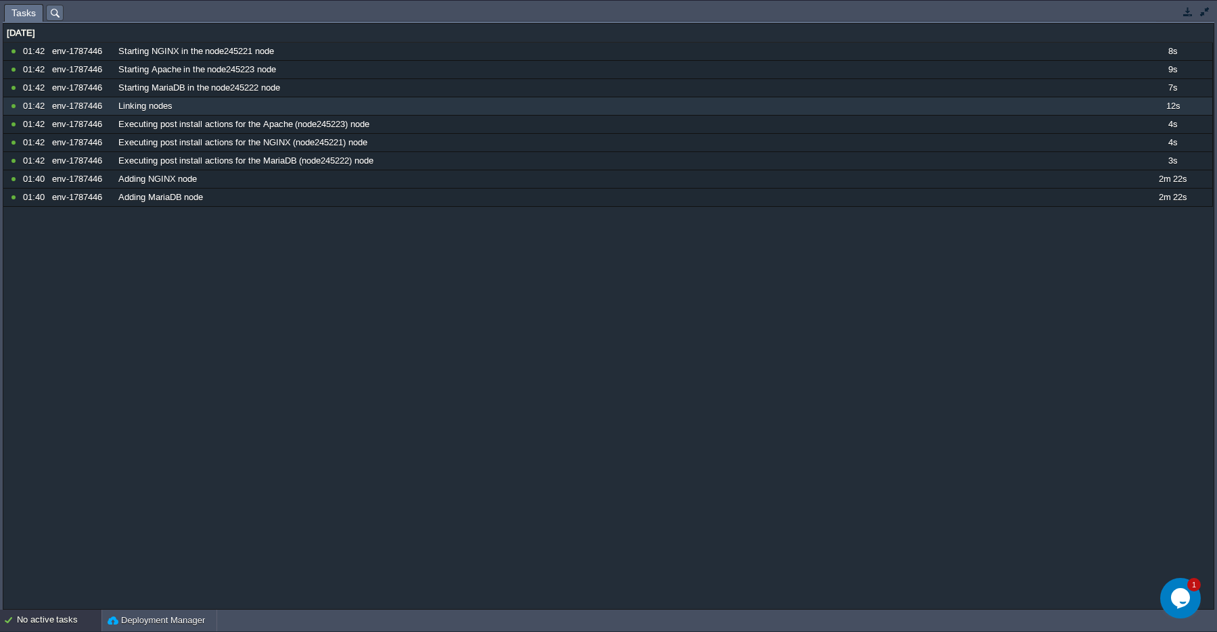
click at [1206, 17] on button "button" at bounding box center [1204, 11] width 12 height 12
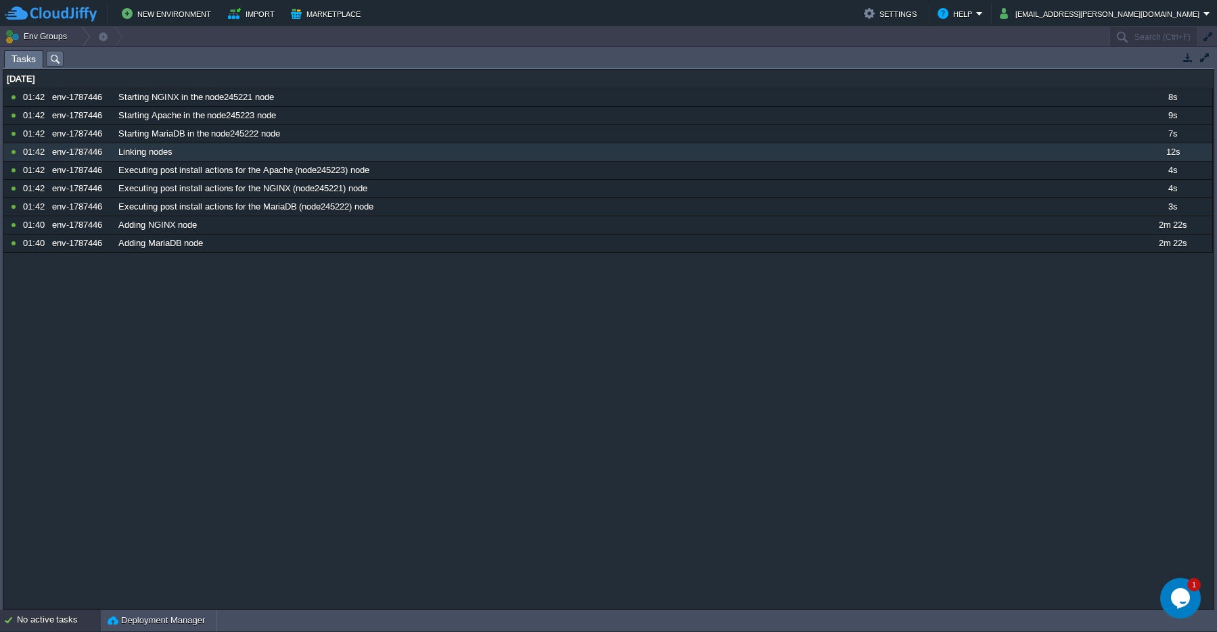
click at [1214, 40] on td at bounding box center [1207, 37] width 19 height 19
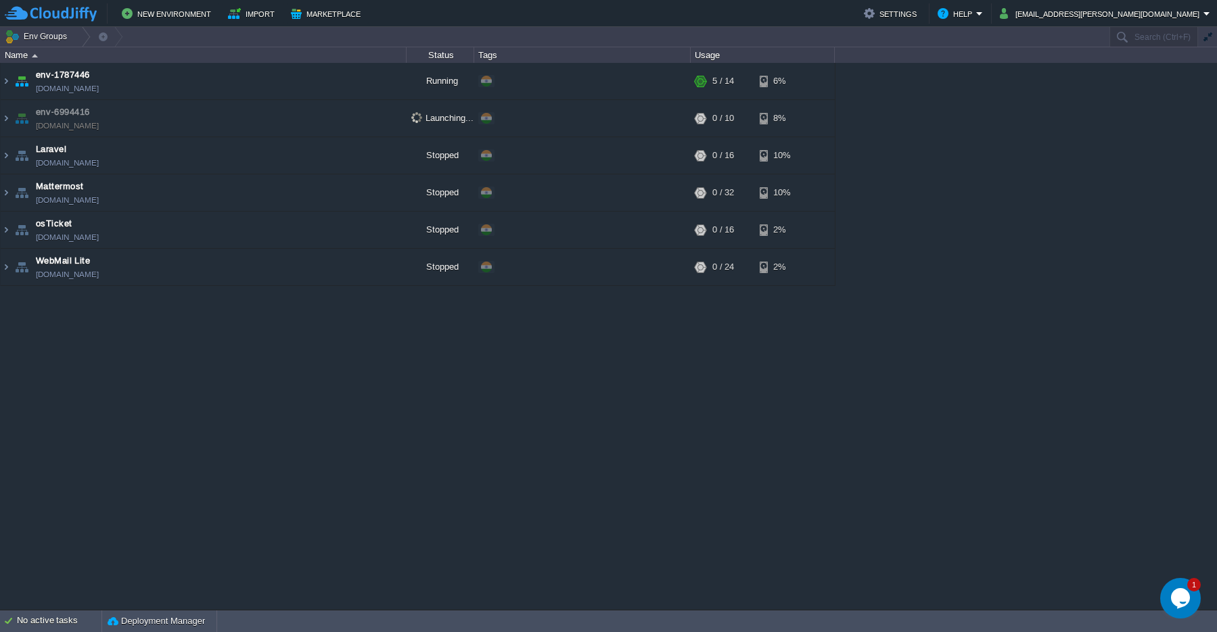
click at [1206, 37] on button "button" at bounding box center [1207, 37] width 12 height 12
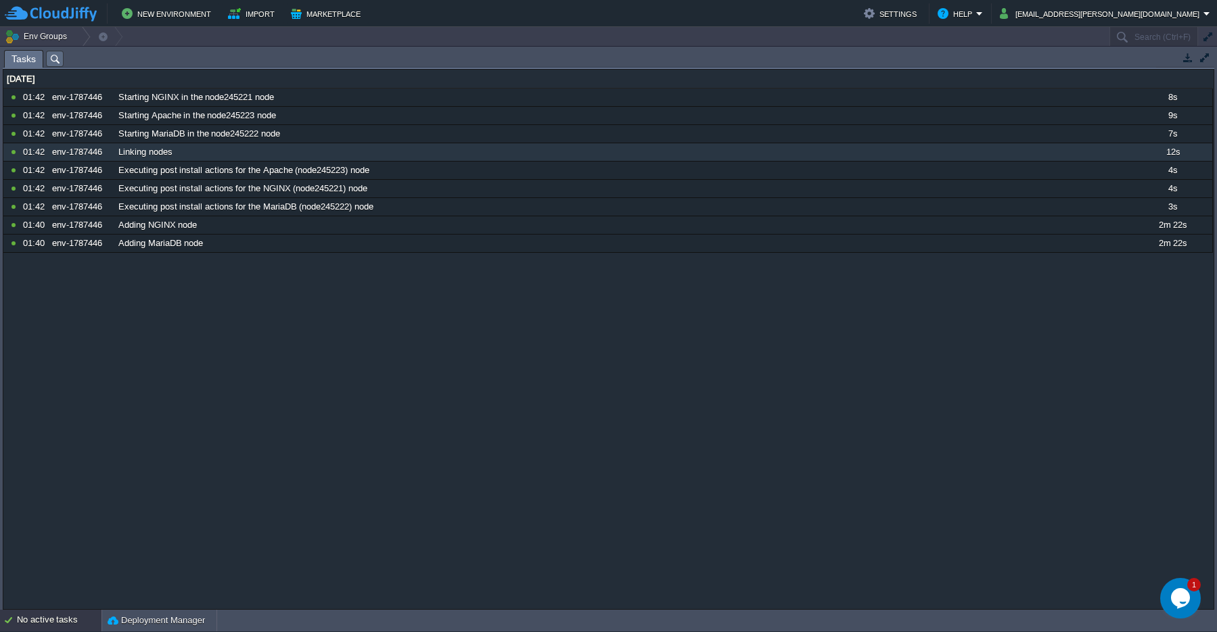
click at [33, 621] on div "No active tasks" at bounding box center [59, 621] width 85 height 22
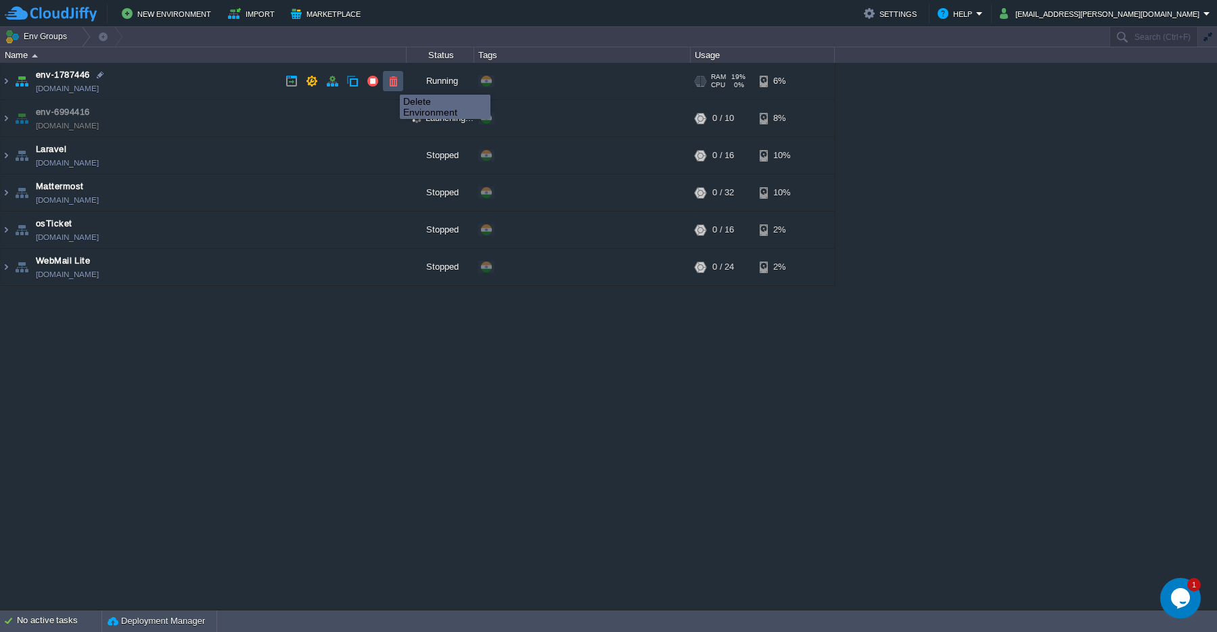
click at [392, 83] on button "button" at bounding box center [393, 81] width 12 height 12
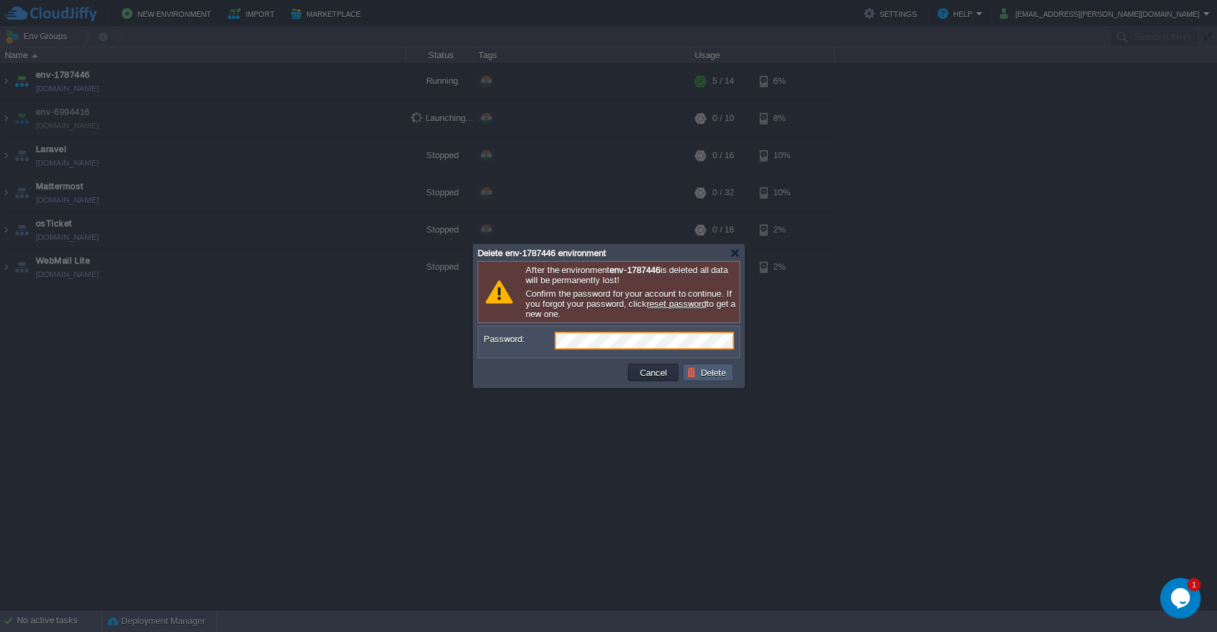
click at [707, 379] on td "Delete" at bounding box center [707, 373] width 51 height 18
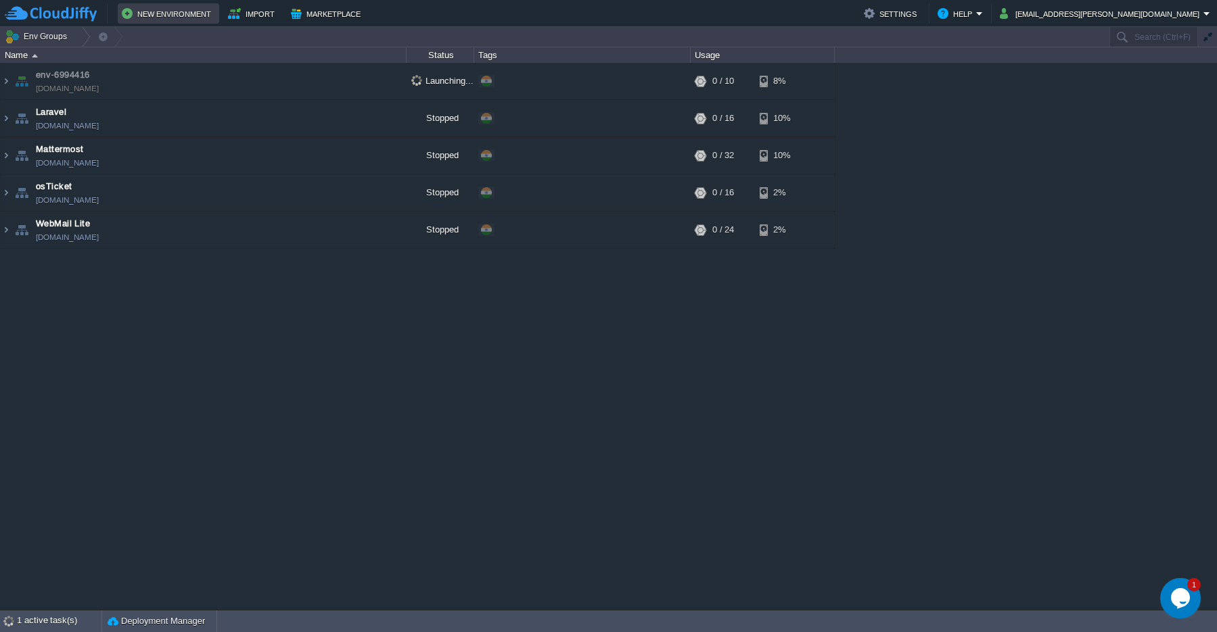
click at [159, 15] on button "New Environment" at bounding box center [168, 13] width 93 height 16
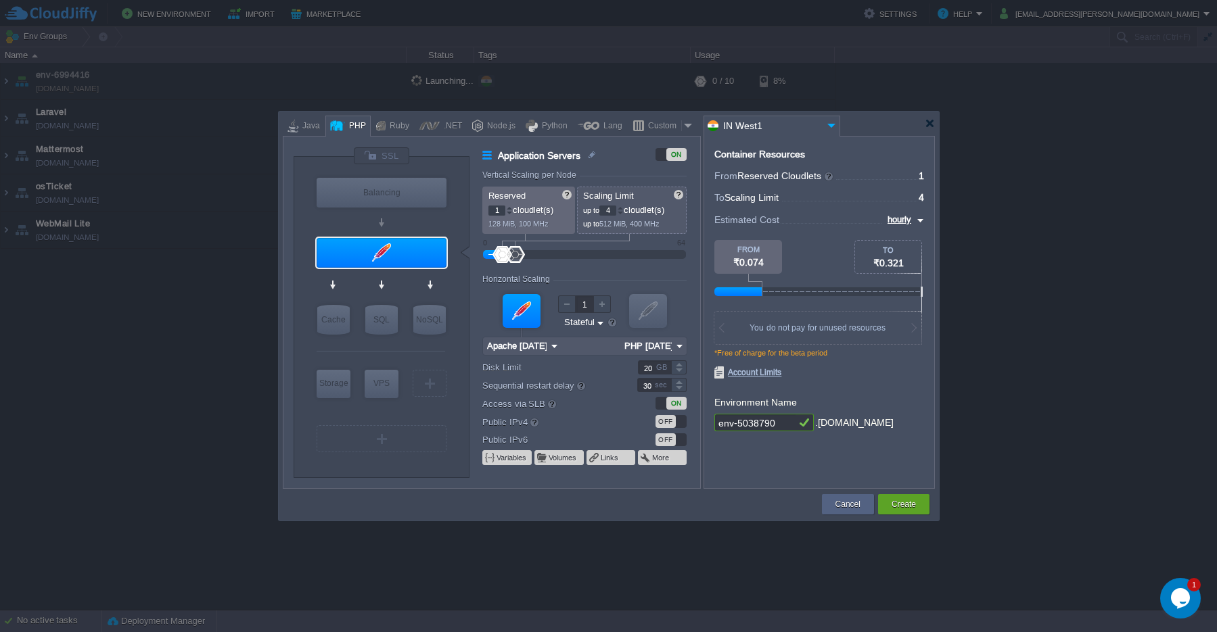
type input "Apache 2.4.65"
click at [379, 258] on div at bounding box center [381, 253] width 130 height 30
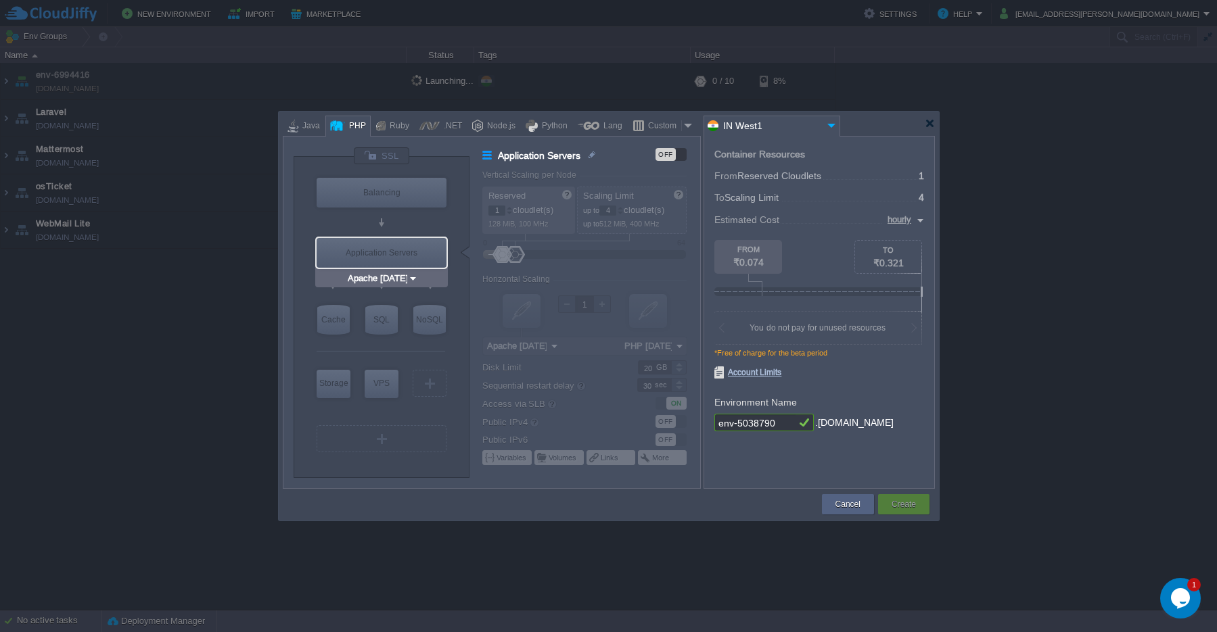
click at [385, 258] on div "Application Servers" at bounding box center [381, 253] width 130 height 30
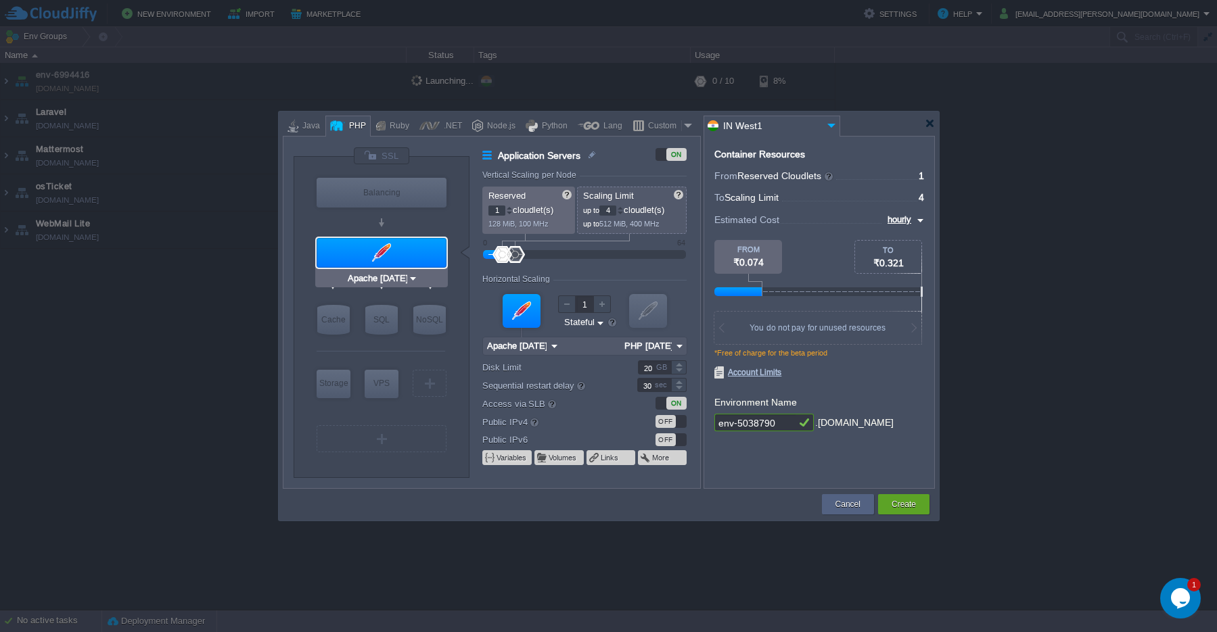
click at [410, 282] on img at bounding box center [413, 279] width 10 height 14
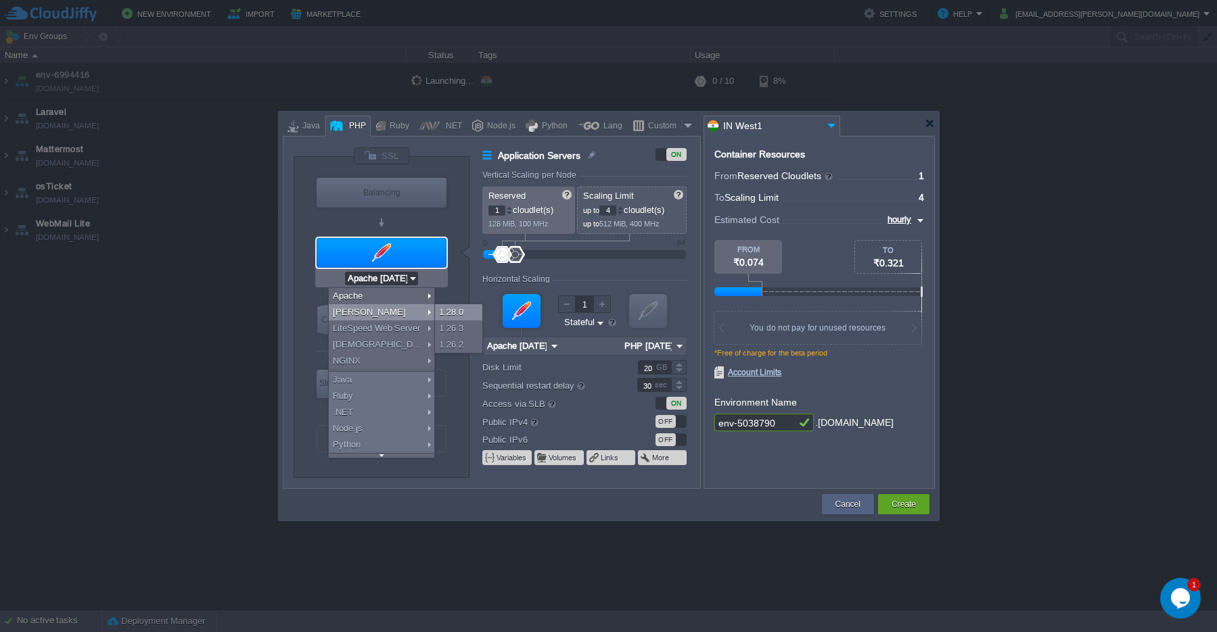
click at [444, 317] on div "1.28.0" at bounding box center [458, 312] width 47 height 16
type input "4"
type input "6"
type input "LEMP 1.28.0"
type input "PHP 8.4.11"
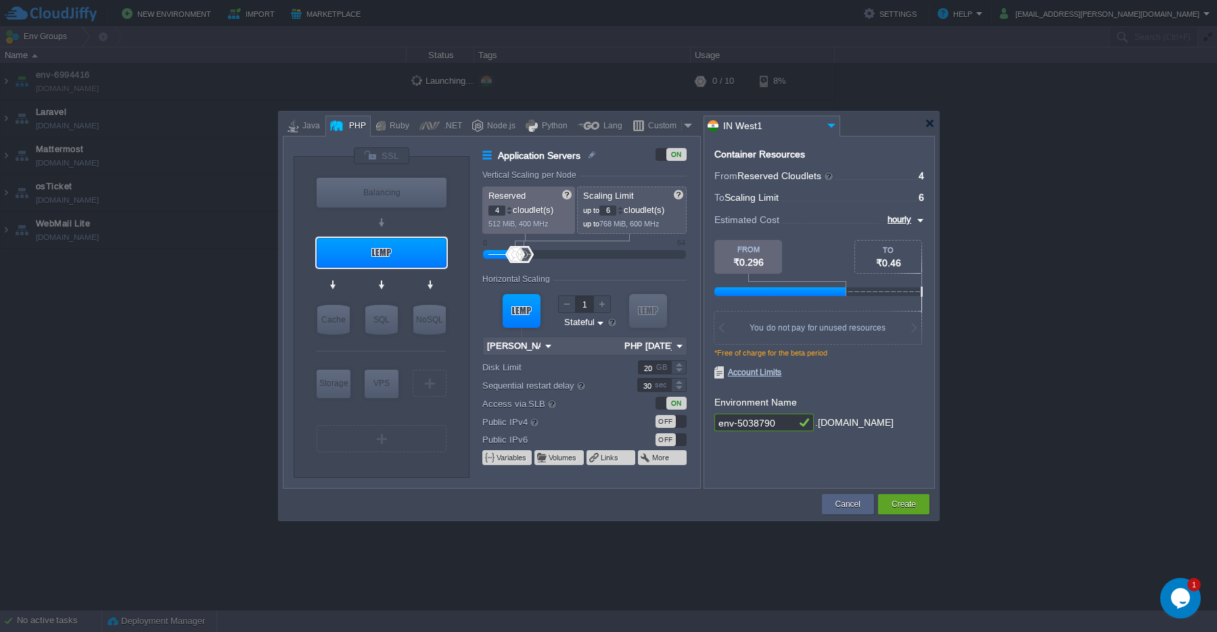
type input "Memcached 1.6.39"
click at [901, 510] on button "Create" at bounding box center [903, 505] width 24 height 14
